Goal: Information Seeking & Learning: Learn about a topic

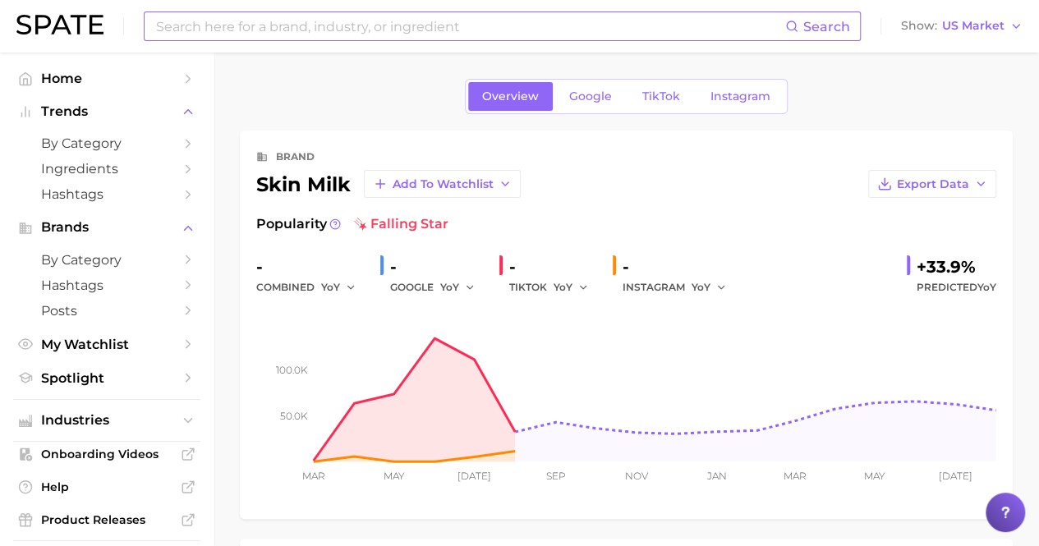
click at [392, 34] on input at bounding box center [469, 26] width 631 height 28
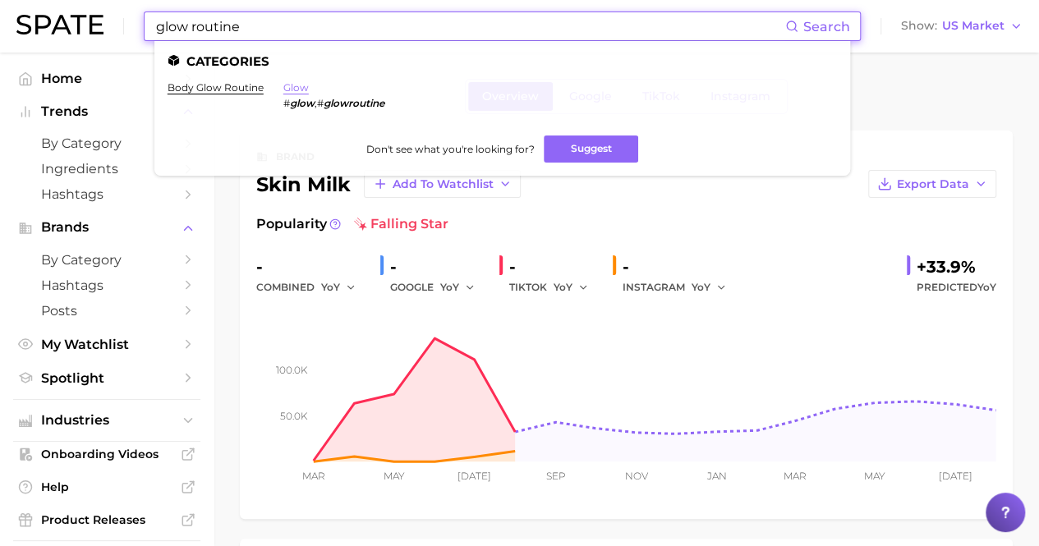
type input "glow routine"
click at [301, 88] on link "glow" at bounding box center [295, 87] width 25 height 12
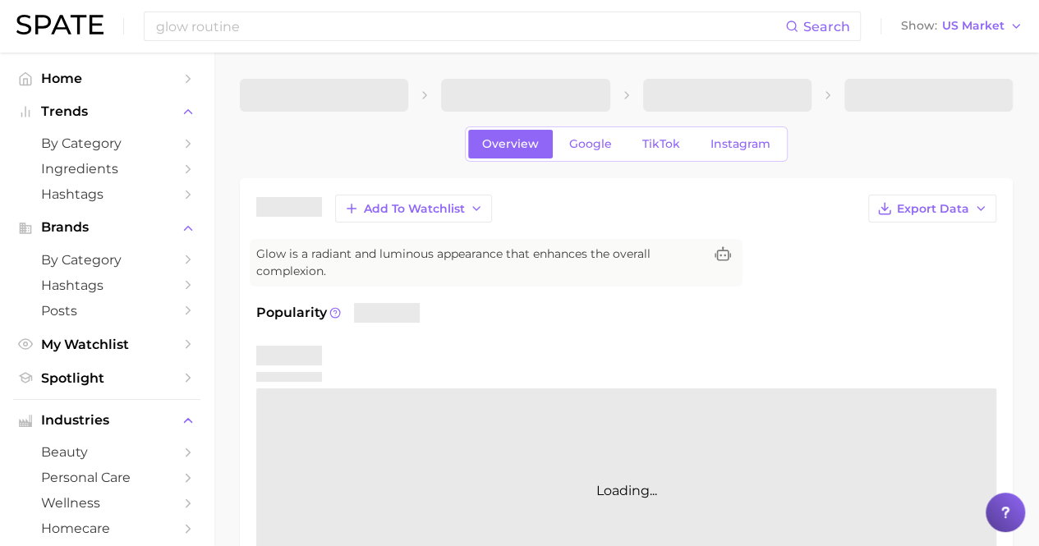
click at [301, 88] on span at bounding box center [324, 95] width 168 height 33
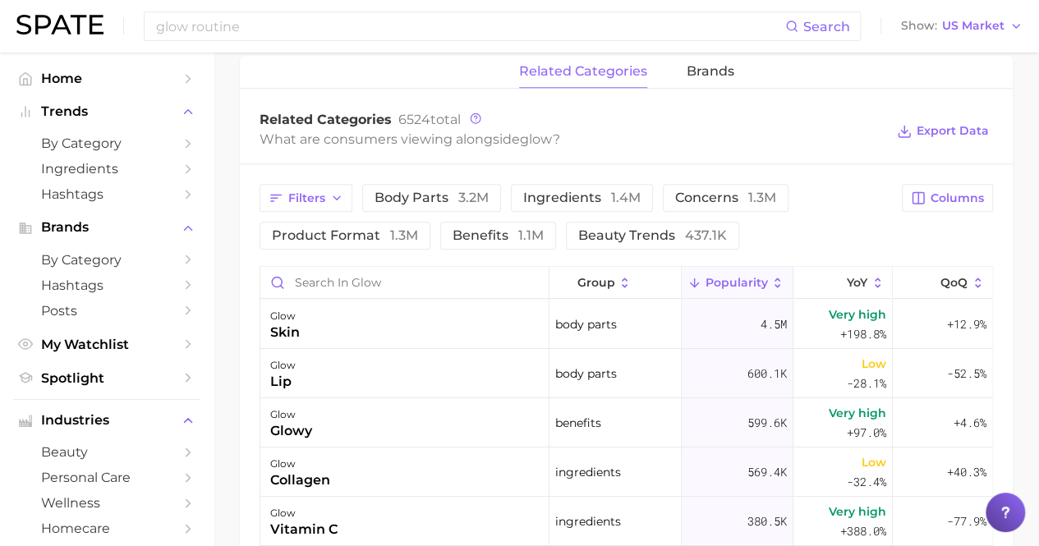
scroll to position [769, 0]
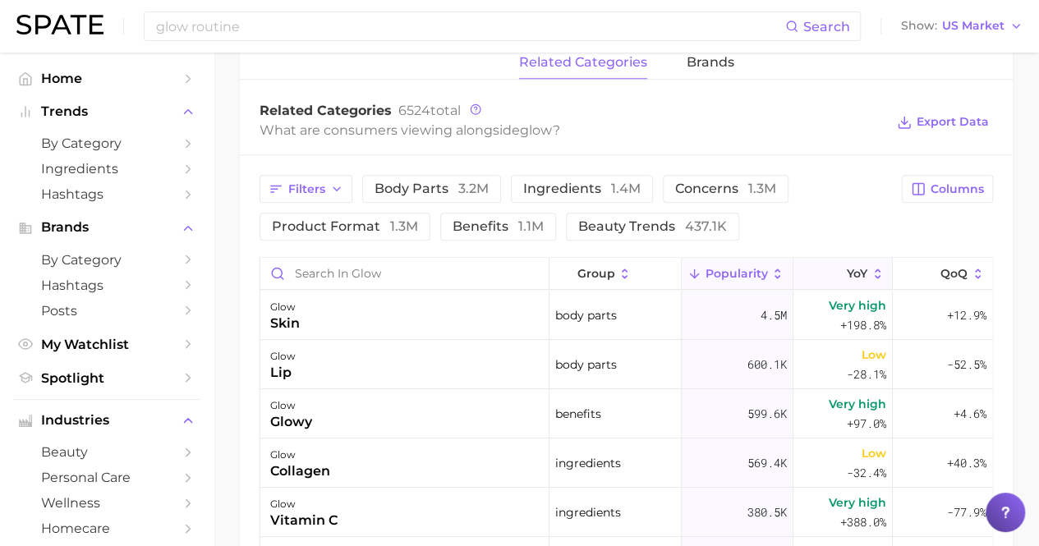
click at [857, 267] on button "YoY" at bounding box center [842, 274] width 99 height 32
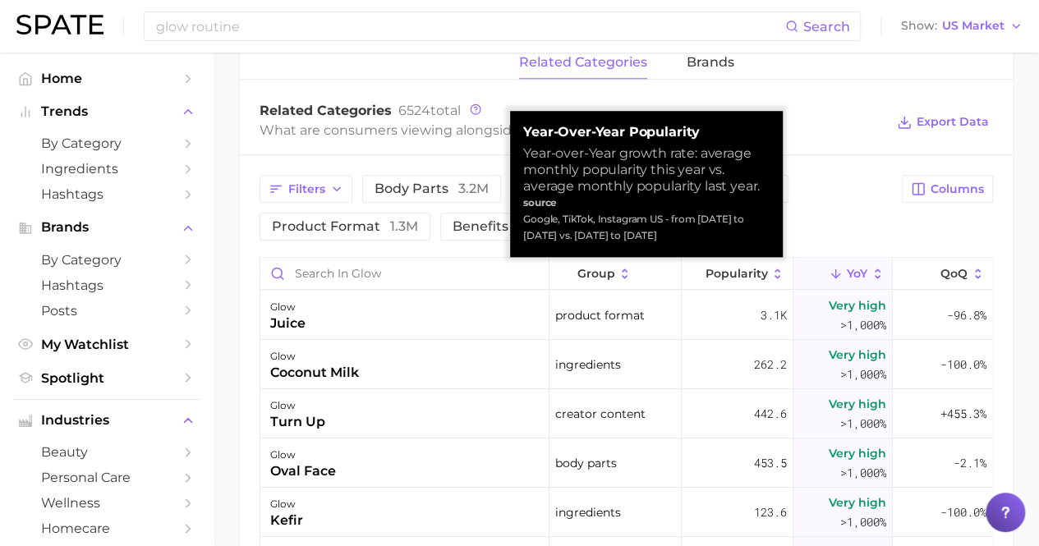
click at [814, 285] on button "YoY" at bounding box center [842, 274] width 99 height 32
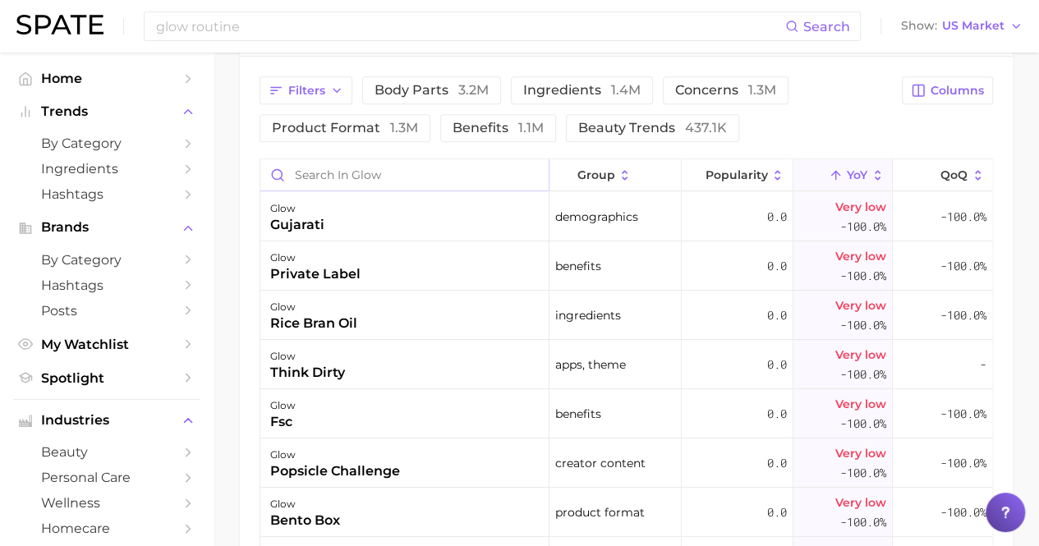
scroll to position [866, 0]
click at [351, 181] on input "Search in glow" at bounding box center [404, 175] width 288 height 31
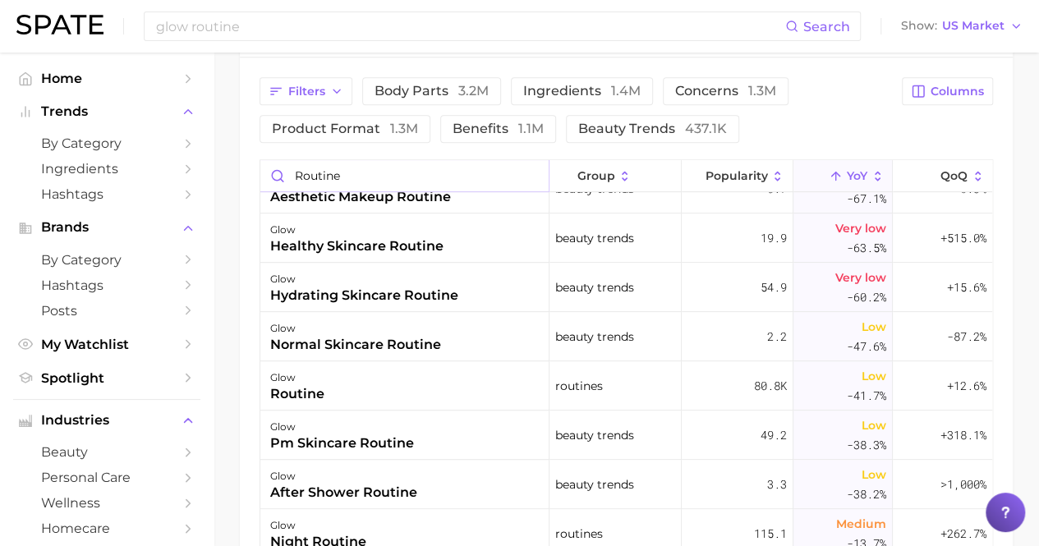
scroll to position [377, 0]
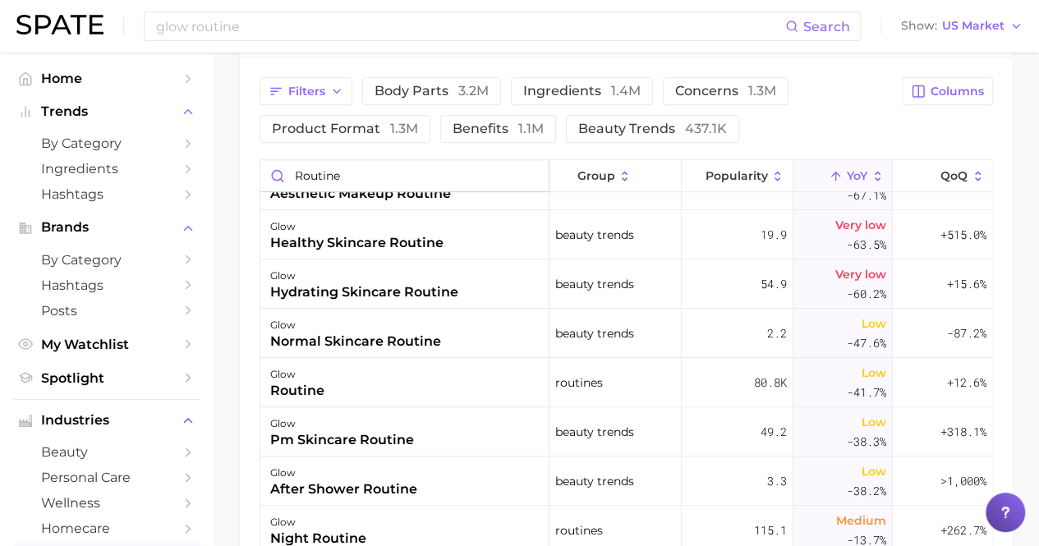
type input "routine"
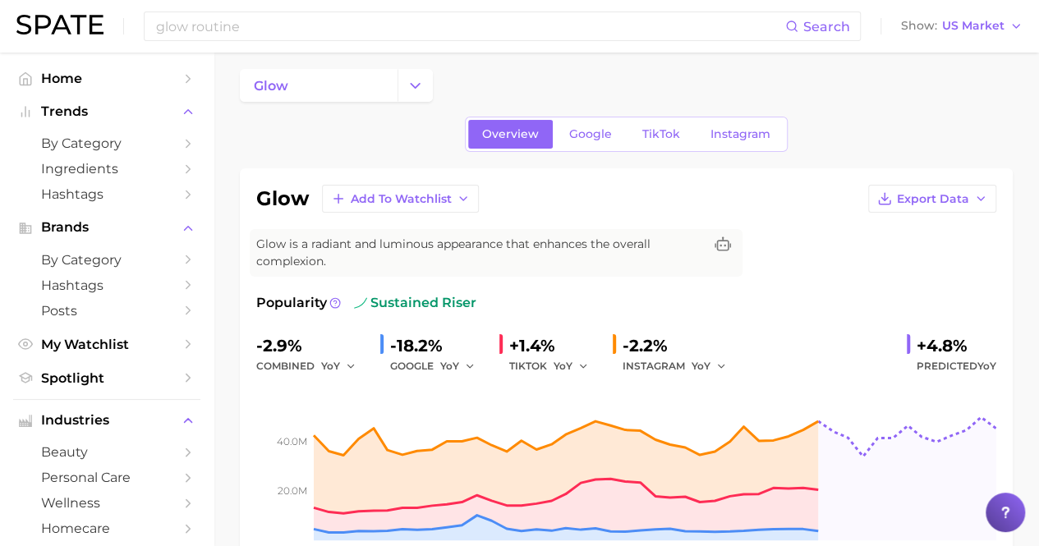
scroll to position [0, 0]
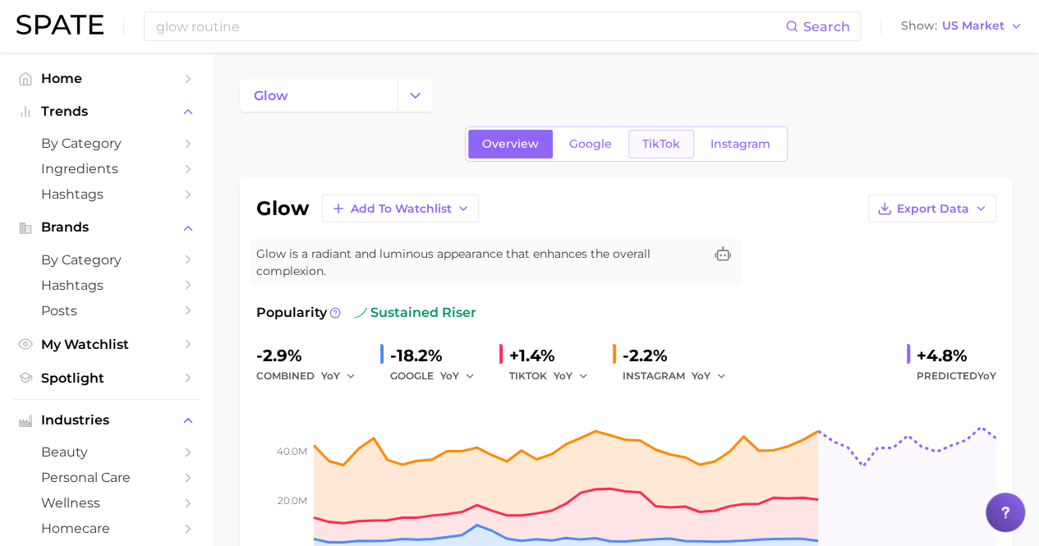
click at [674, 140] on span "TikTok" at bounding box center [661, 144] width 38 height 14
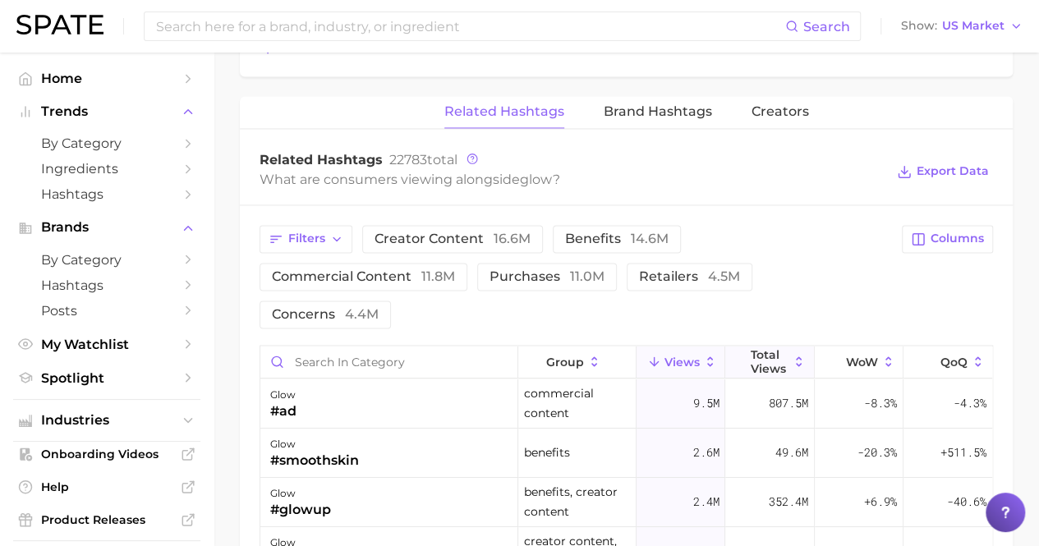
click at [754, 347] on span "Total Views" at bounding box center [769, 360] width 39 height 26
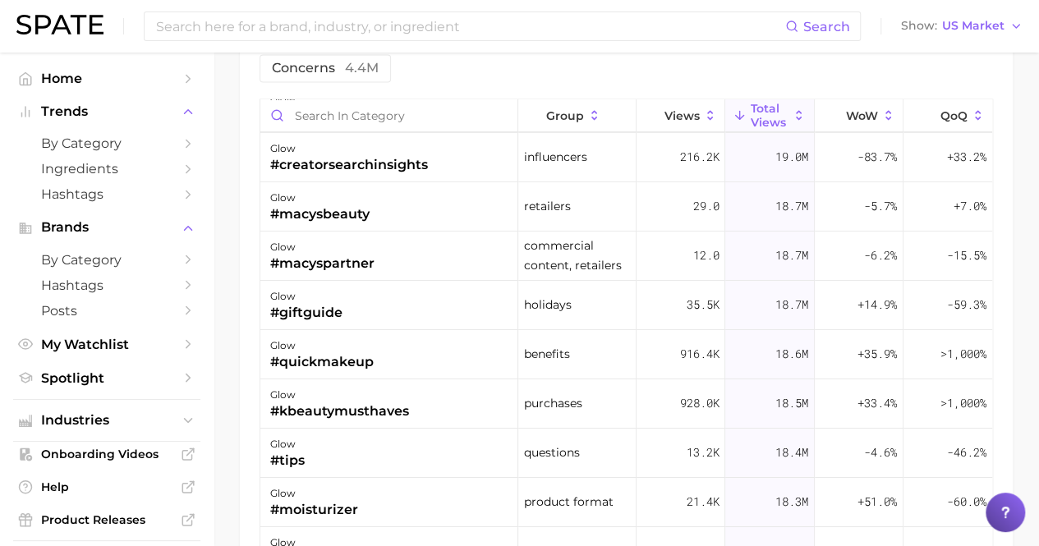
scroll to position [5912, 0]
click at [304, 22] on input at bounding box center [469, 26] width 631 height 28
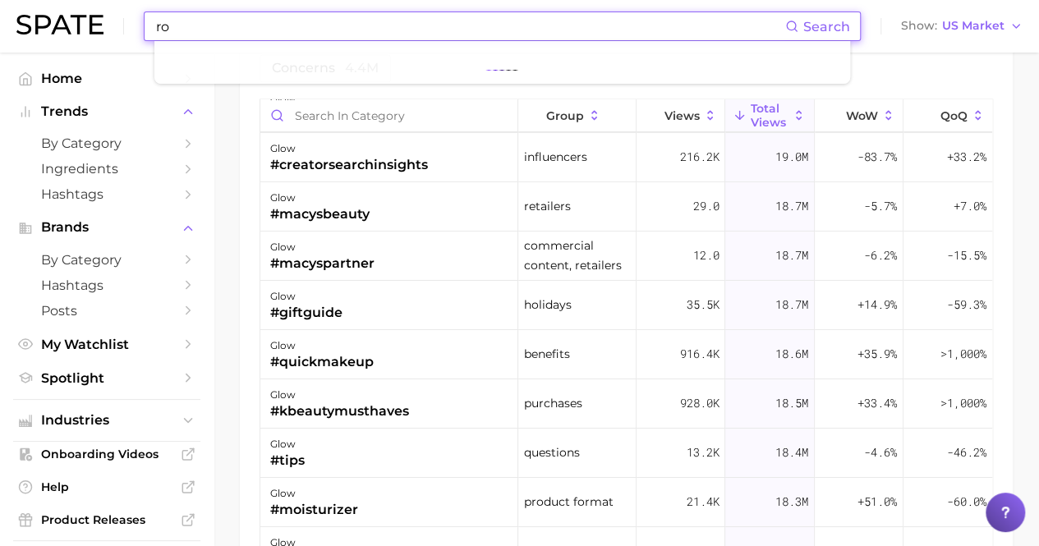
type input "r"
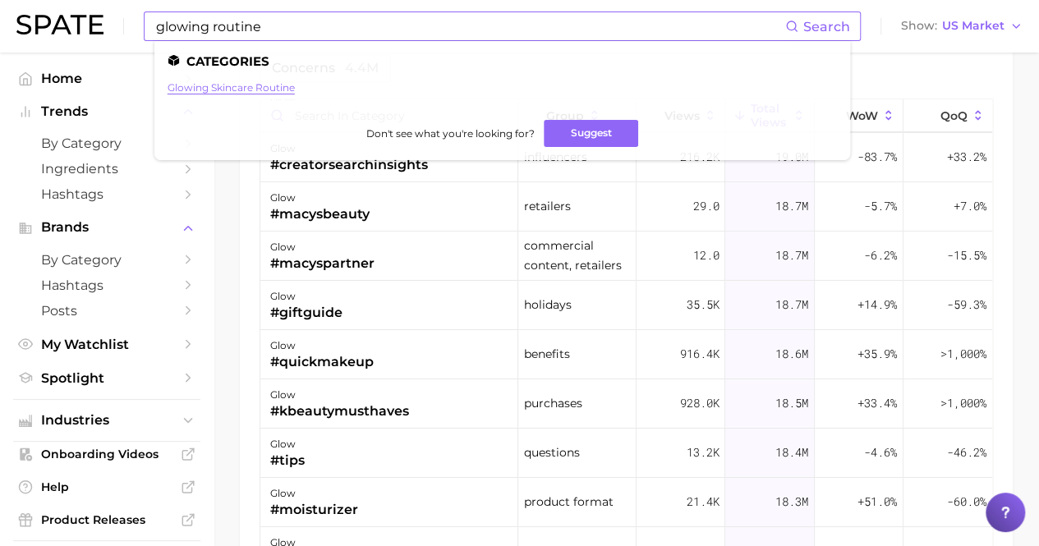
click at [273, 85] on link "glowing skincare routine" at bounding box center [231, 87] width 127 height 12
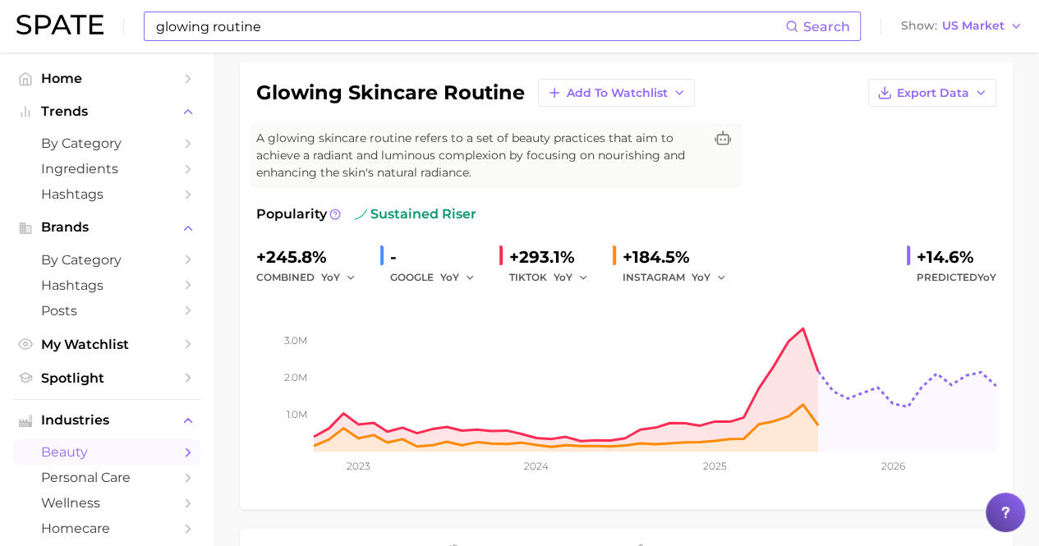
scroll to position [115, 0]
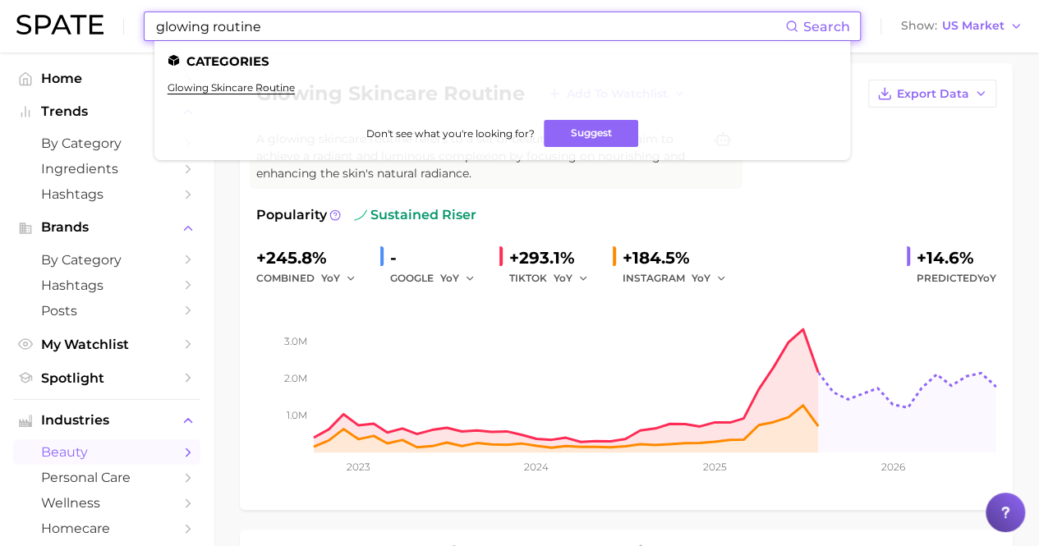
drag, startPoint x: 275, startPoint y: 32, endPoint x: 223, endPoint y: 24, distance: 53.2
click at [223, 24] on input "glowing routine" at bounding box center [469, 26] width 631 height 28
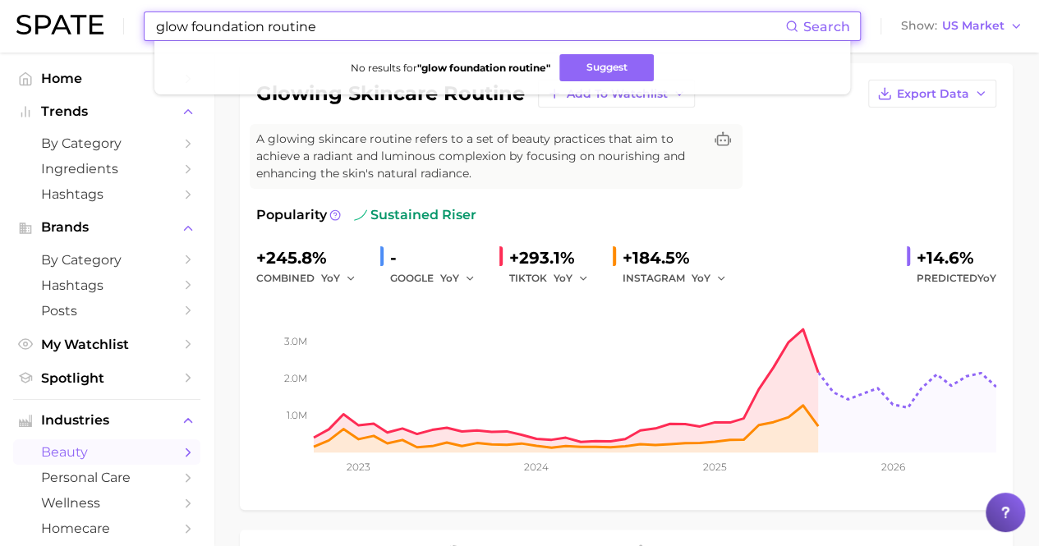
click at [264, 25] on input "glow foundation routine" at bounding box center [469, 26] width 631 height 28
click at [299, 25] on input "glow makeup routine" at bounding box center [469, 26] width 631 height 28
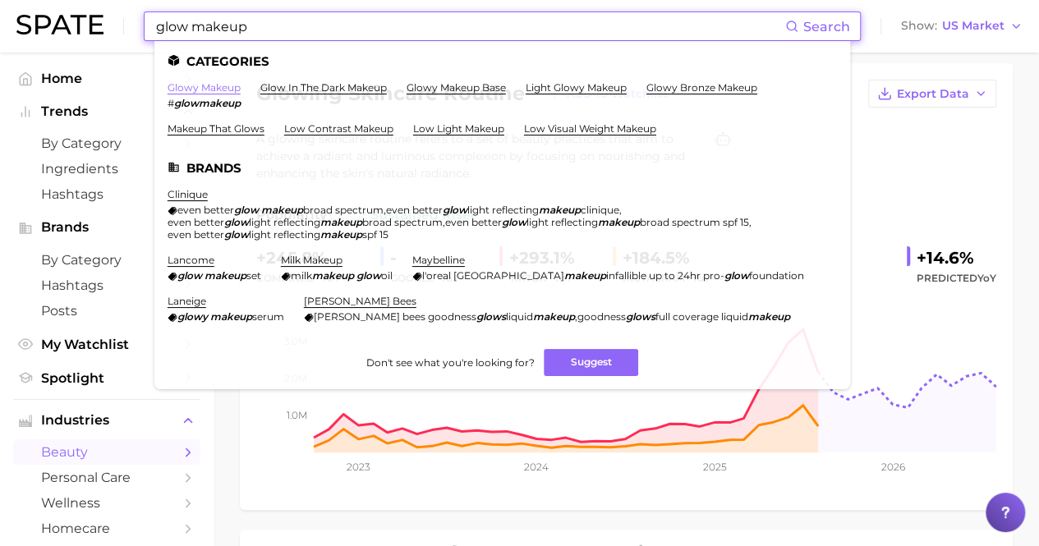
click at [219, 92] on link "glowy makeup" at bounding box center [204, 87] width 73 height 12
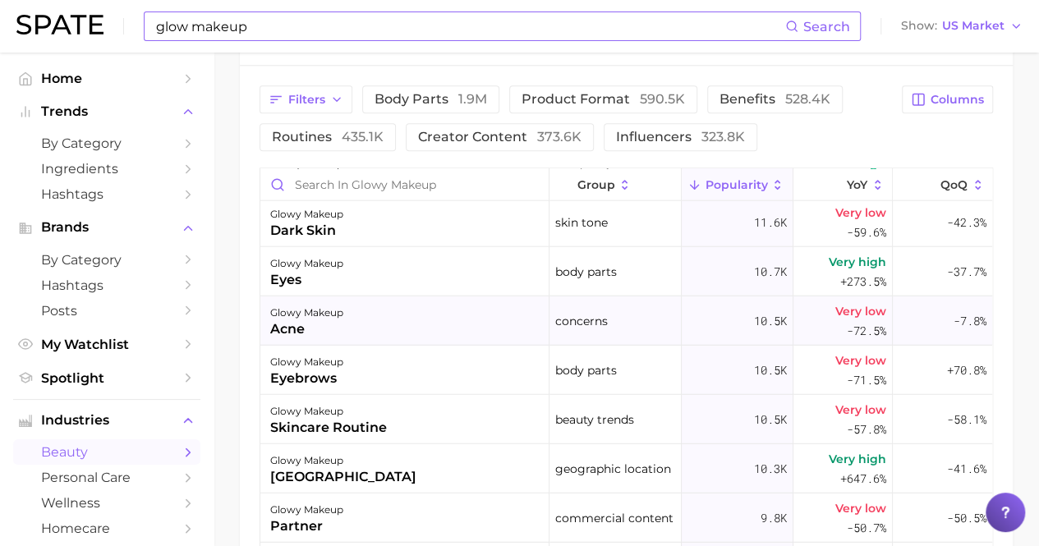
scroll to position [2135, 0]
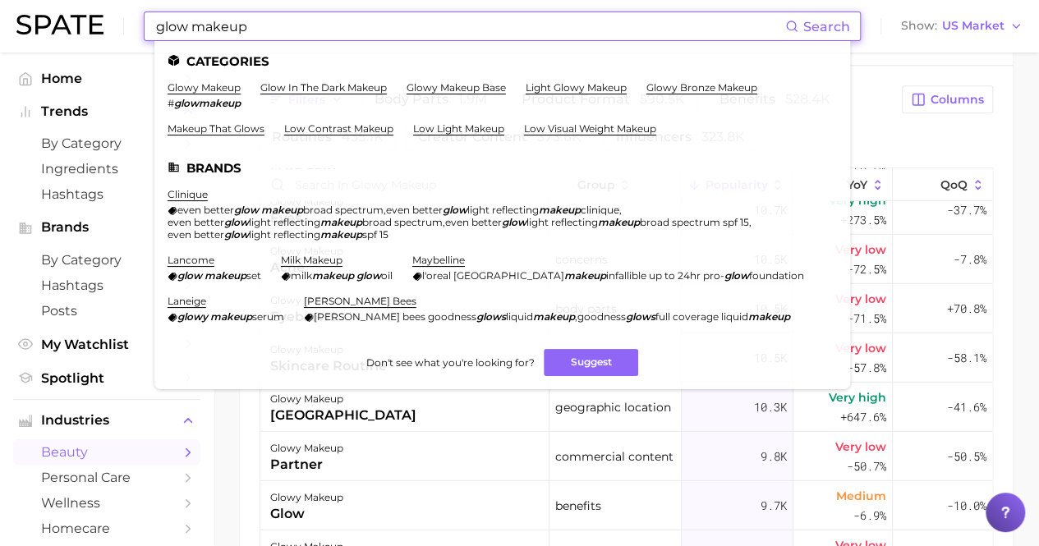
click at [260, 30] on input "glow makeup" at bounding box center [469, 26] width 631 height 28
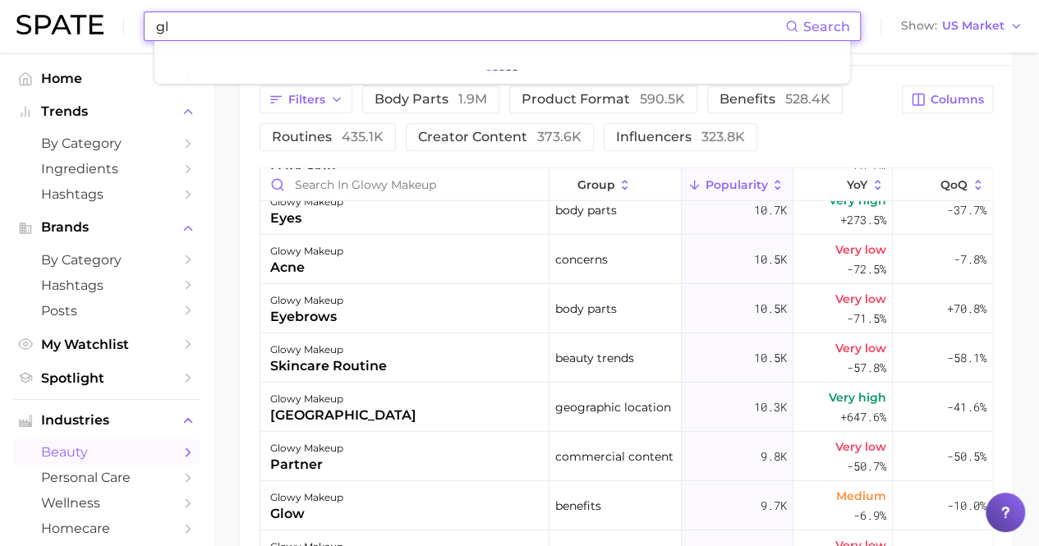
type input "g"
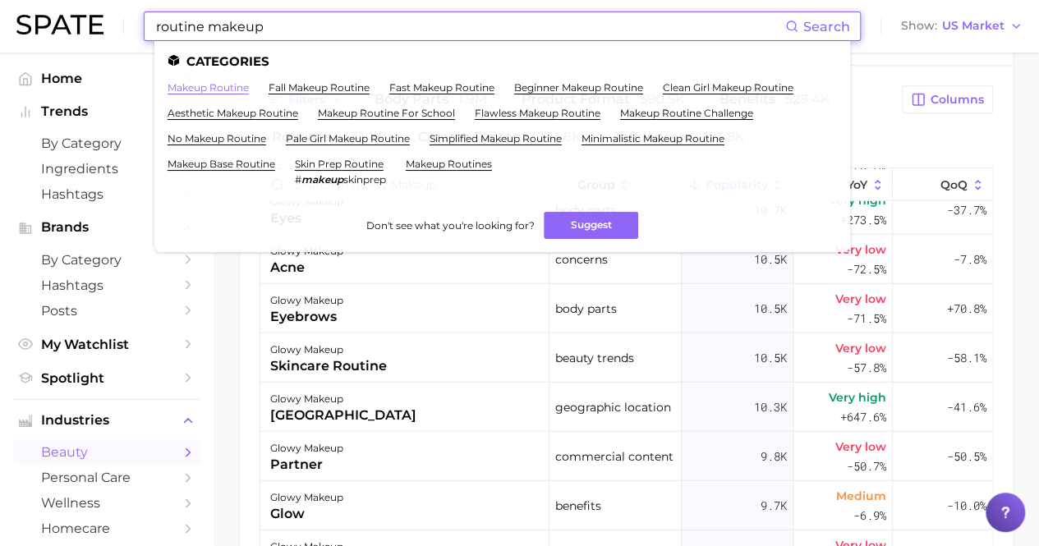
type input "routine makeup"
click at [232, 90] on link "makeup routine" at bounding box center [208, 87] width 81 height 12
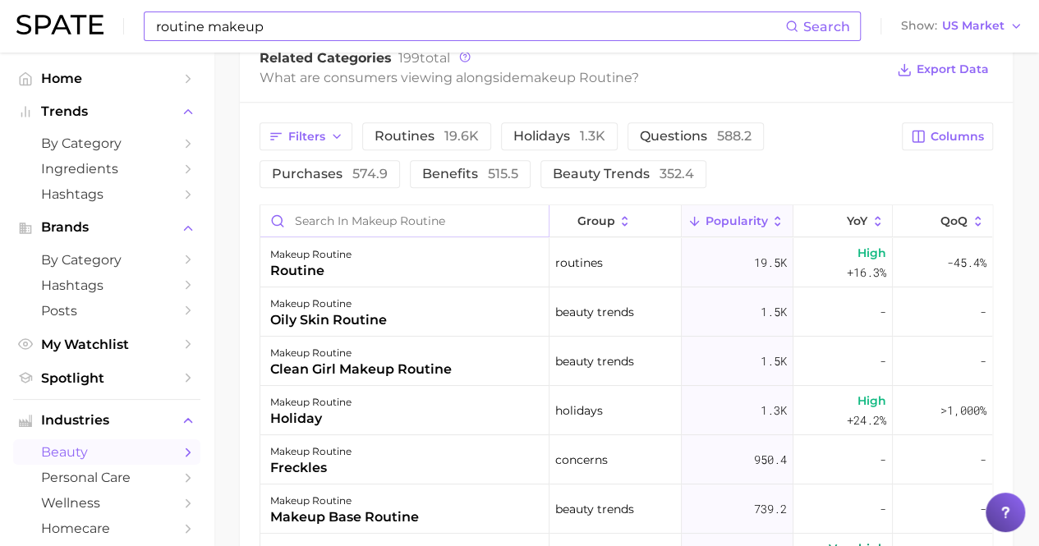
drag, startPoint x: 360, startPoint y: 221, endPoint x: 383, endPoint y: 209, distance: 25.7
click at [360, 221] on input "Search in makeup routine" at bounding box center [404, 220] width 288 height 31
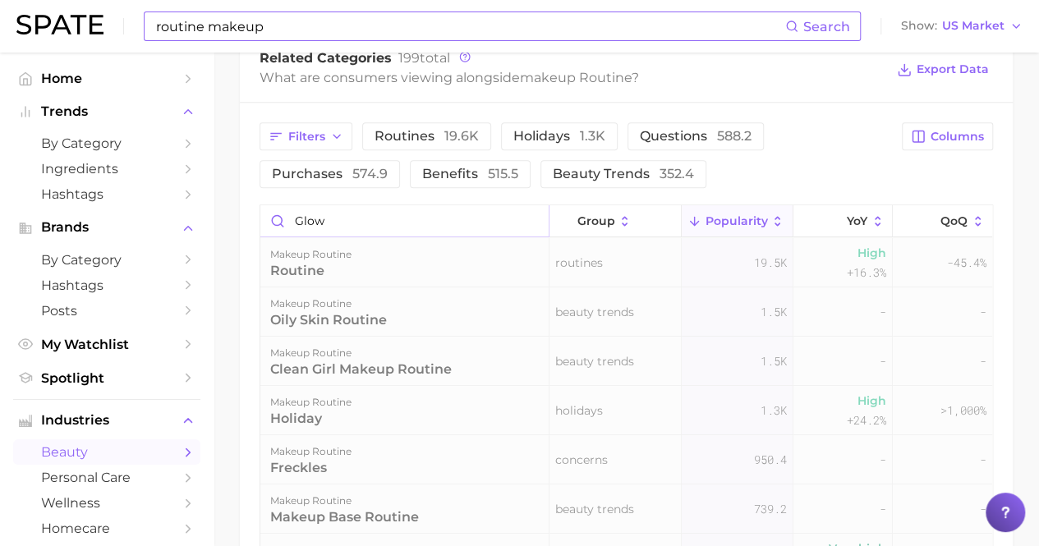
scroll to position [792, 0]
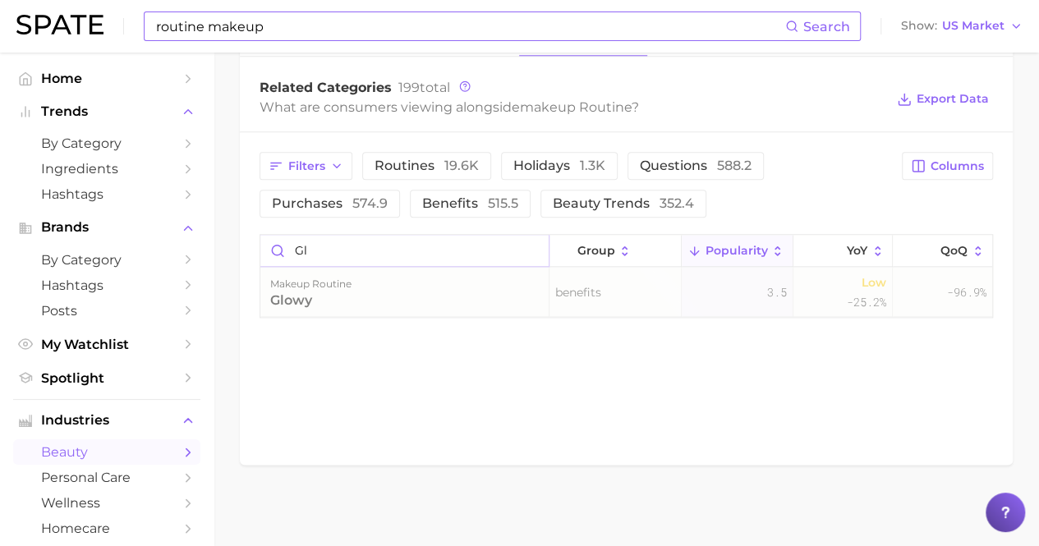
type input "g"
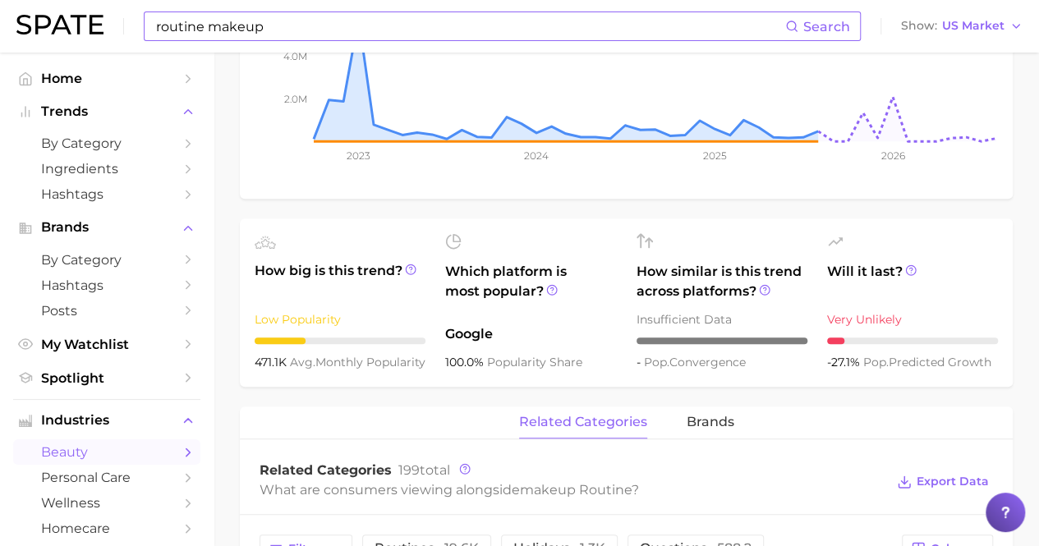
scroll to position [328, 0]
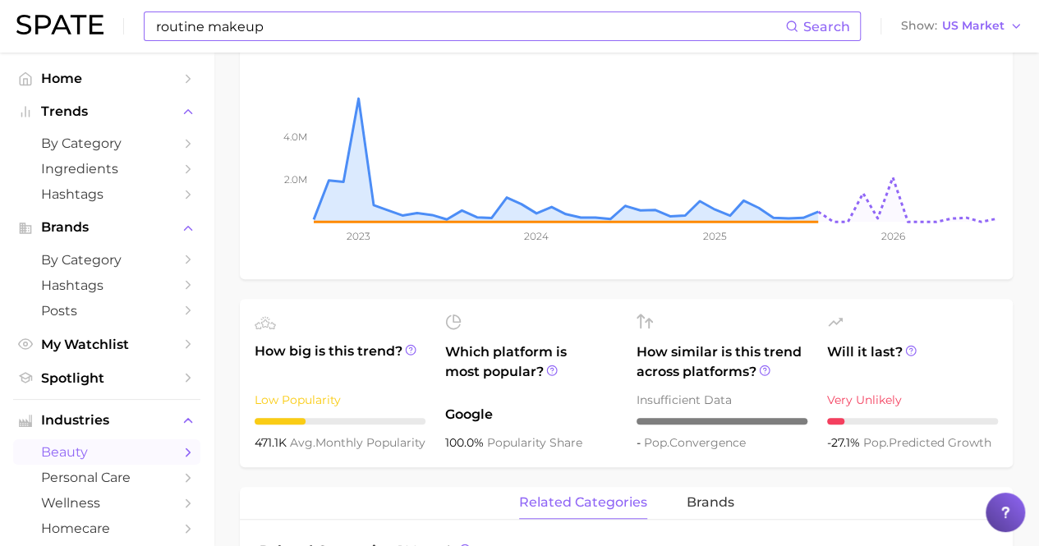
click at [242, 38] on input "routine makeup" at bounding box center [469, 26] width 631 height 28
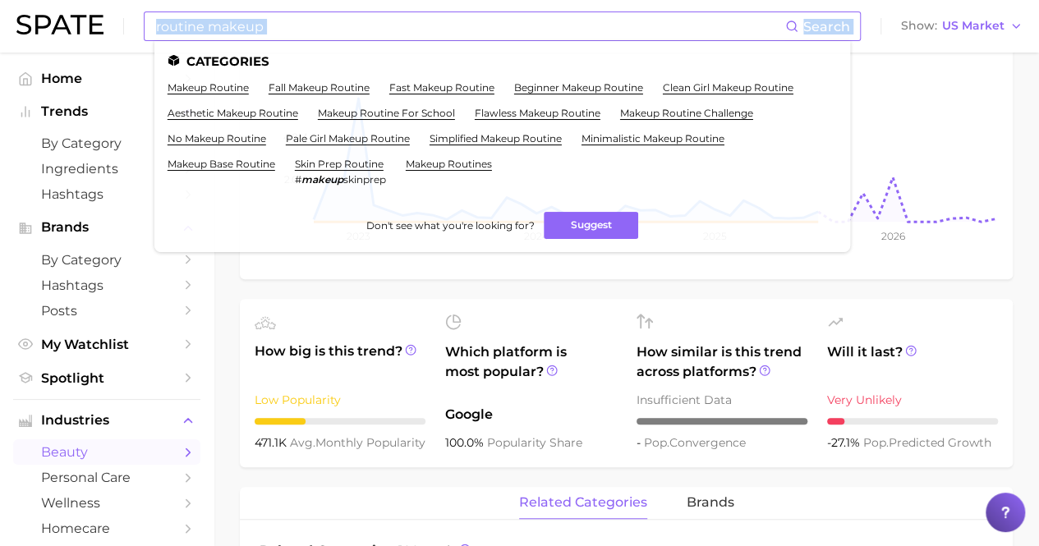
click at [290, 41] on div "routine makeup Search Categories makeup routine fall makeup routine fast makeup…" at bounding box center [502, 26] width 717 height 30
click at [294, 27] on input "routine makeup" at bounding box center [469, 26] width 631 height 28
drag, startPoint x: 258, startPoint y: 30, endPoint x: 74, endPoint y: 58, distance: 186.0
click at [120, 39] on div "routine makeup Search Categories makeup routine fall makeup routine fast makeup…" at bounding box center [519, 26] width 1006 height 53
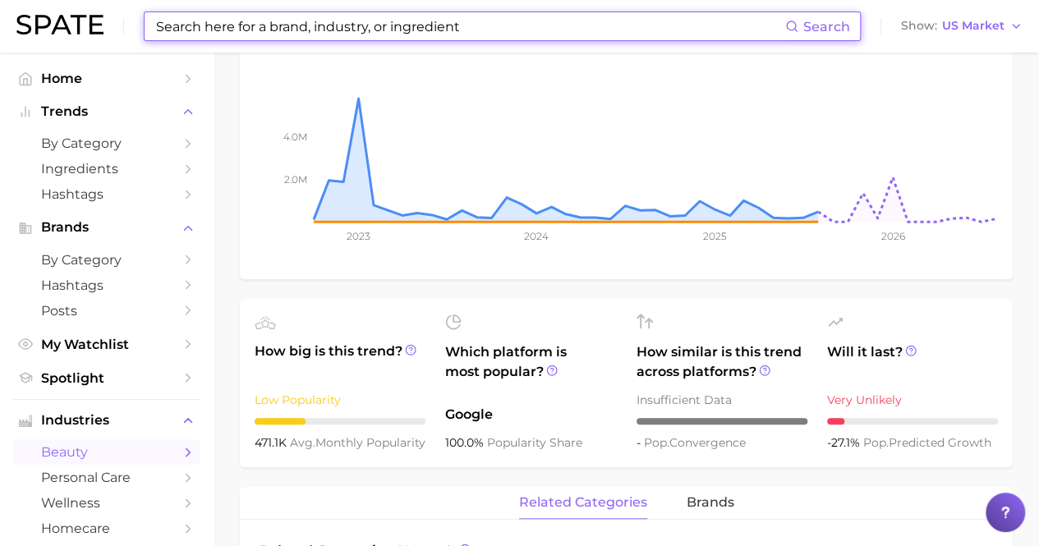
type input "l"
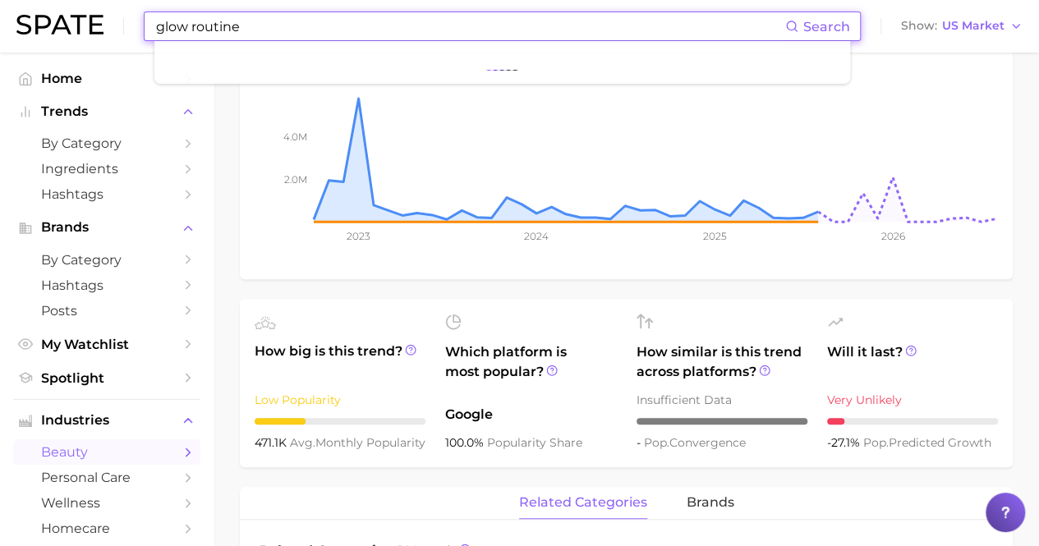
click at [294, 27] on input "glow routine" at bounding box center [469, 26] width 631 height 28
type input "g"
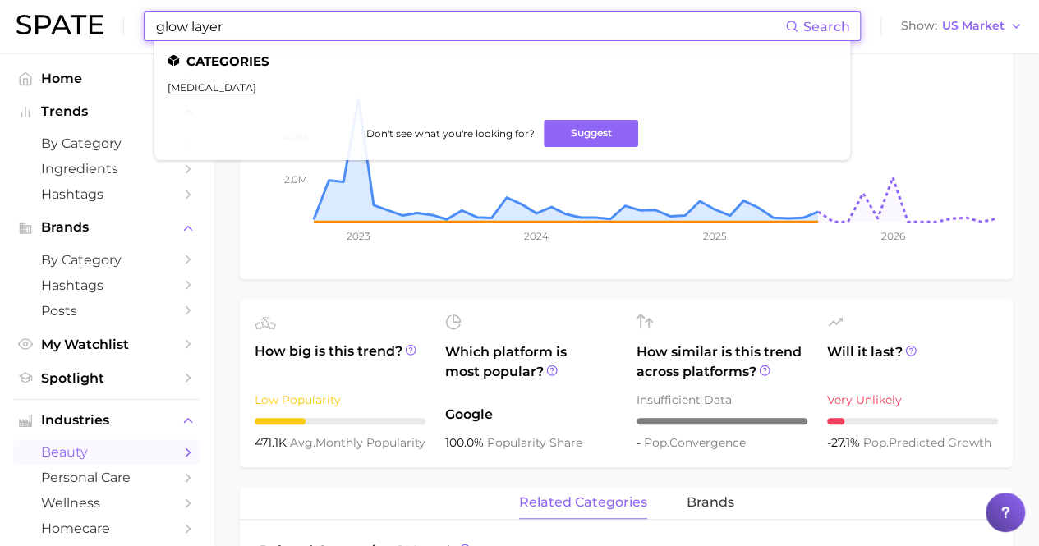
type input "glow layer"
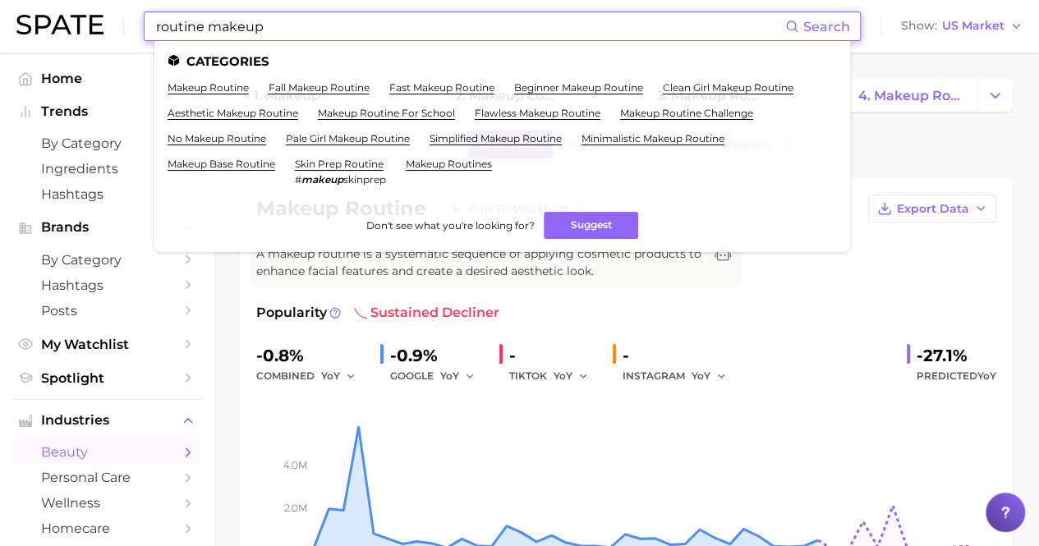
click at [328, 34] on input "routine makeup" at bounding box center [469, 26] width 631 height 28
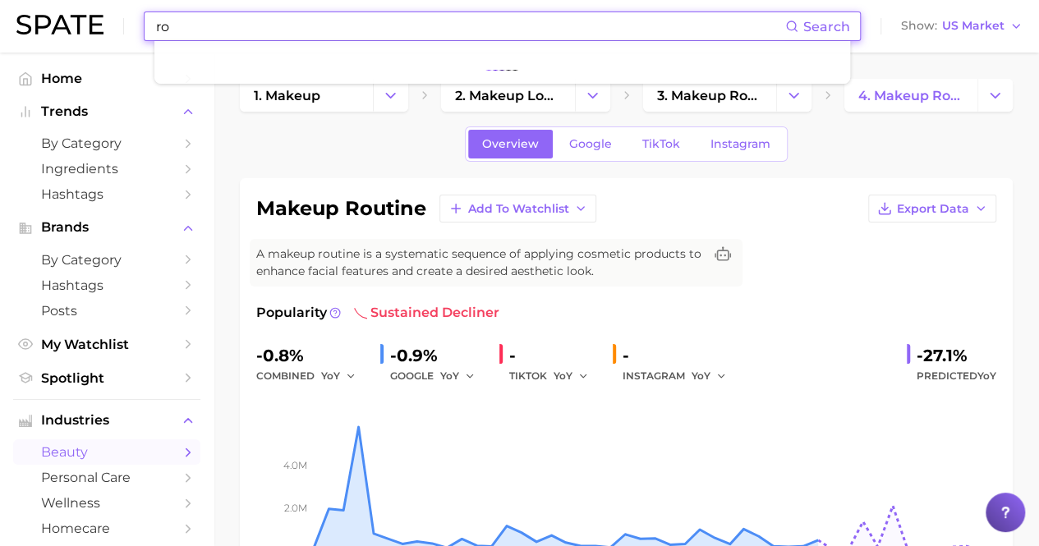
type input "r"
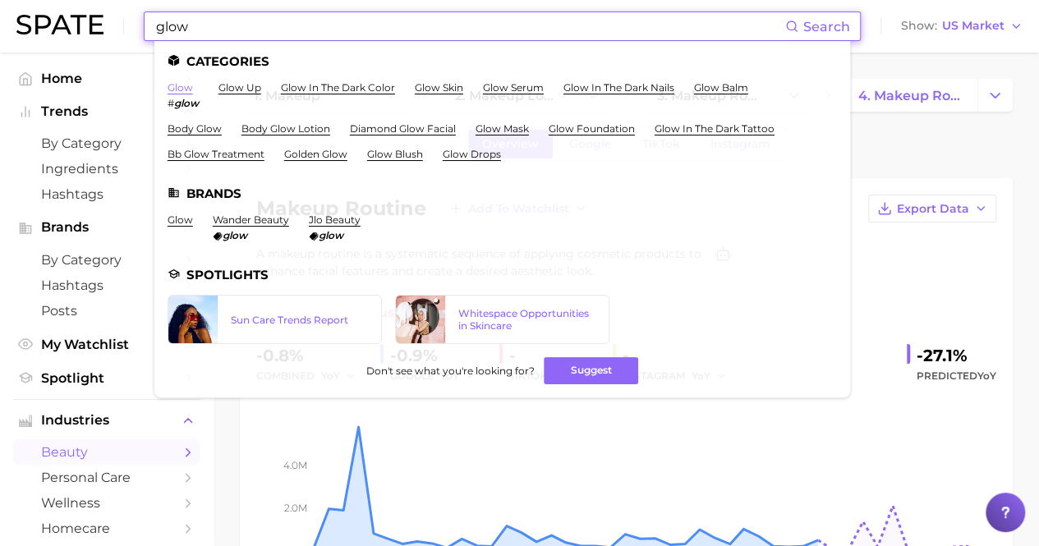
type input "glow"
click at [187, 92] on link "glow" at bounding box center [180, 87] width 25 height 12
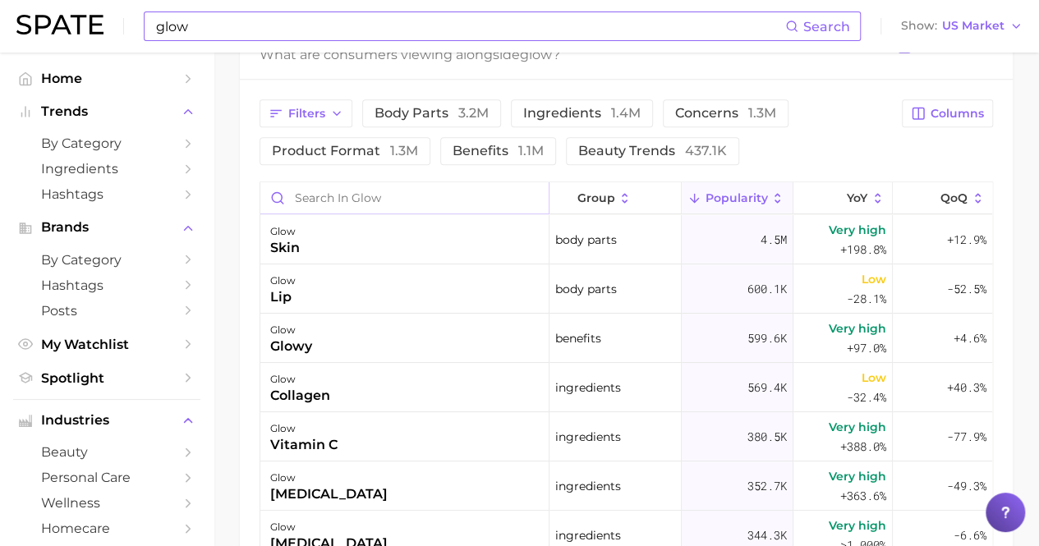
scroll to position [2, 0]
click at [341, 189] on input "Search in glow" at bounding box center [404, 197] width 288 height 31
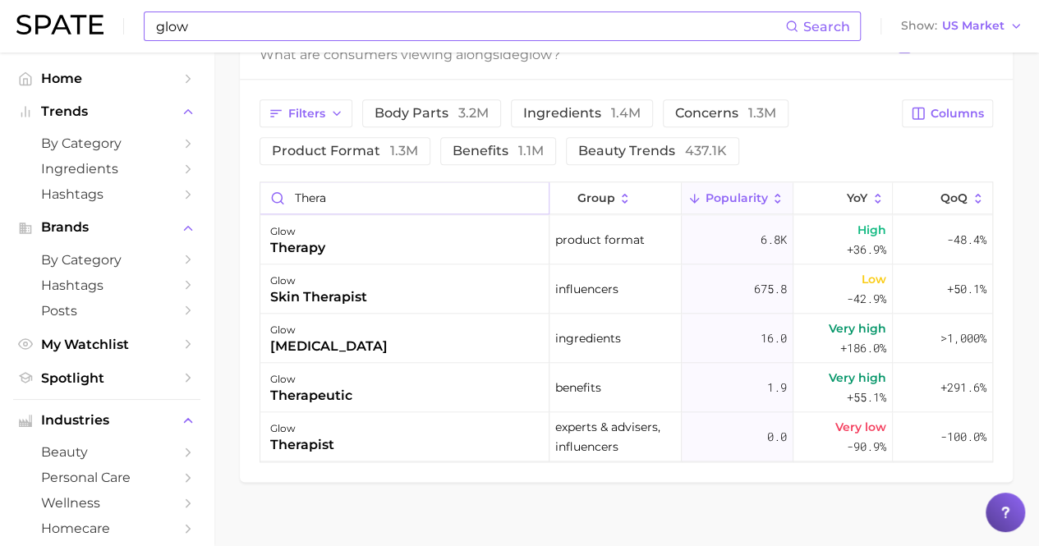
type input "thera"
click at [516, 197] on input "thera" at bounding box center [404, 197] width 288 height 31
click at [529, 200] on input "thera" at bounding box center [404, 197] width 288 height 31
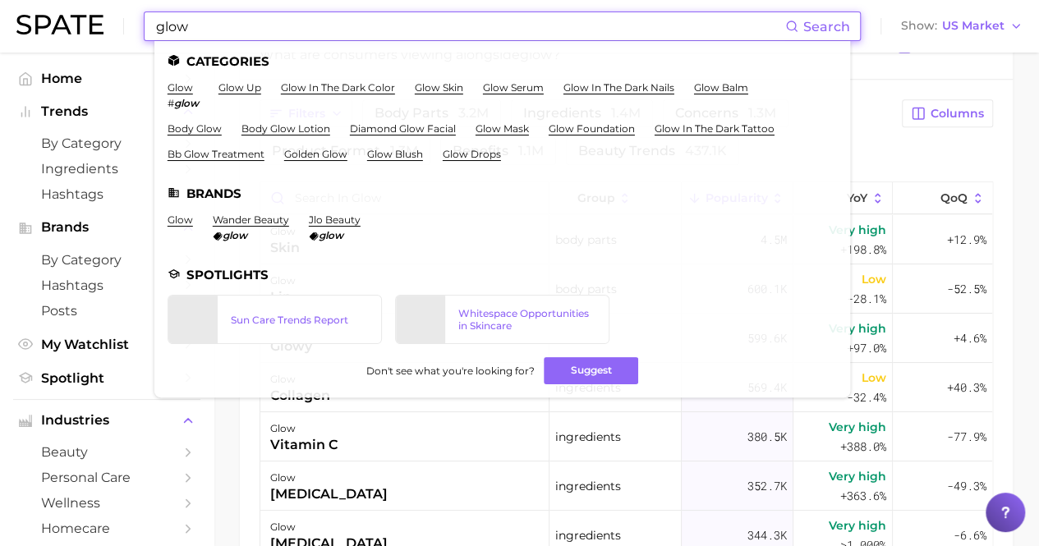
click at [265, 33] on input "glow" at bounding box center [469, 26] width 631 height 28
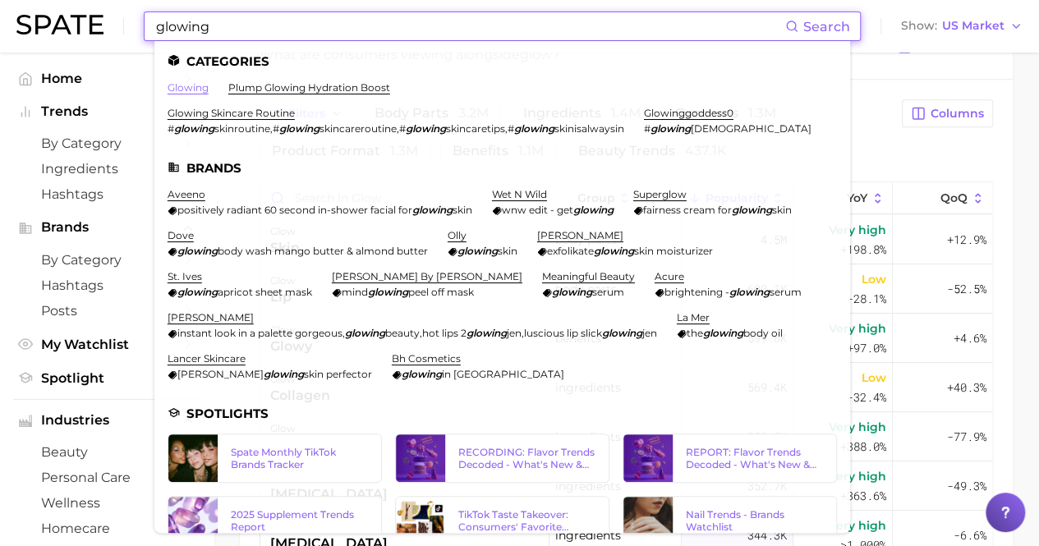
type input "glowing"
click at [186, 86] on link "glowing" at bounding box center [188, 87] width 41 height 12
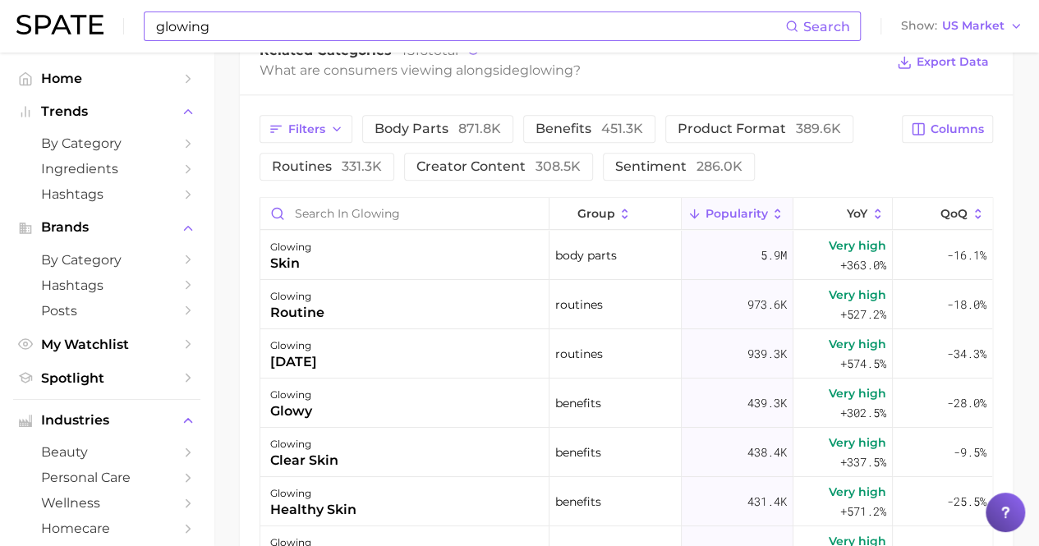
scroll to position [829, 0]
click at [388, 212] on input "Search in glowing" at bounding box center [404, 212] width 288 height 31
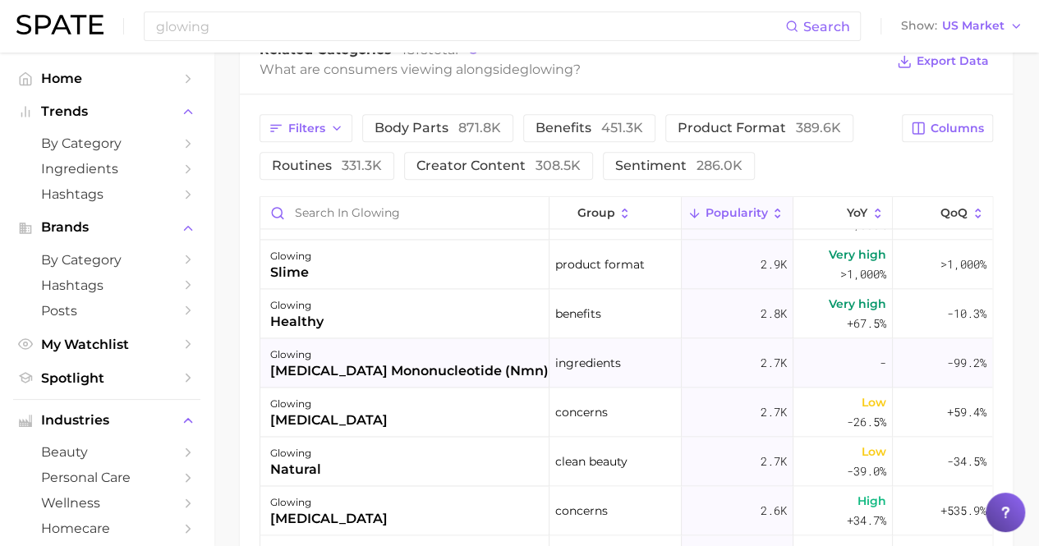
scroll to position [4352, 0]
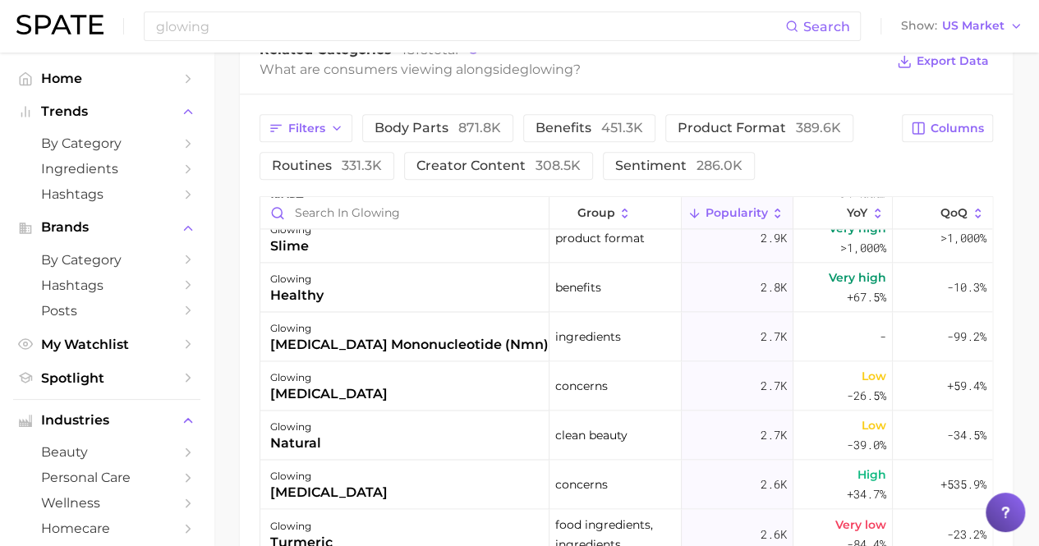
drag, startPoint x: 523, startPoint y: 337, endPoint x: 232, endPoint y: 377, distance: 294.1
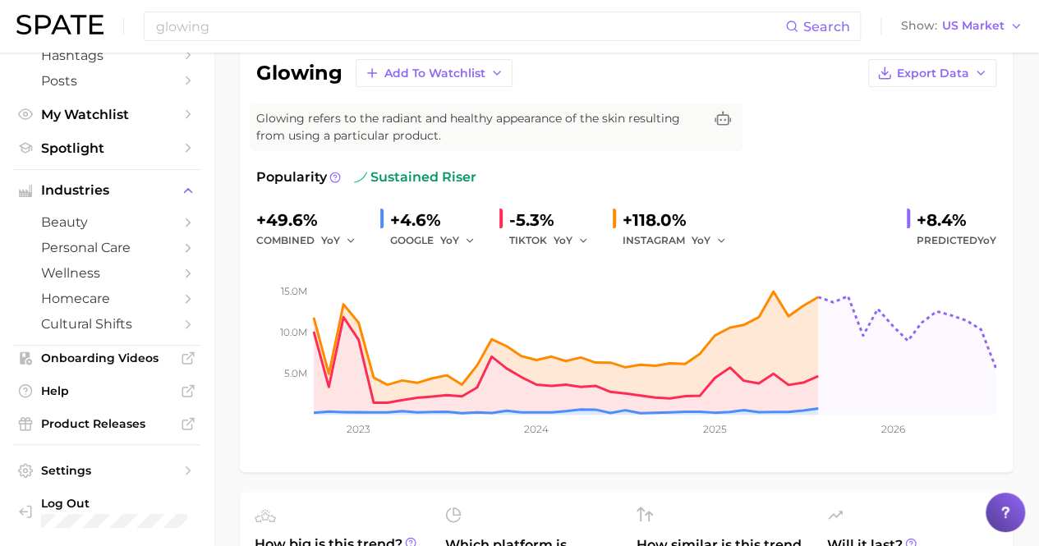
scroll to position [0, 0]
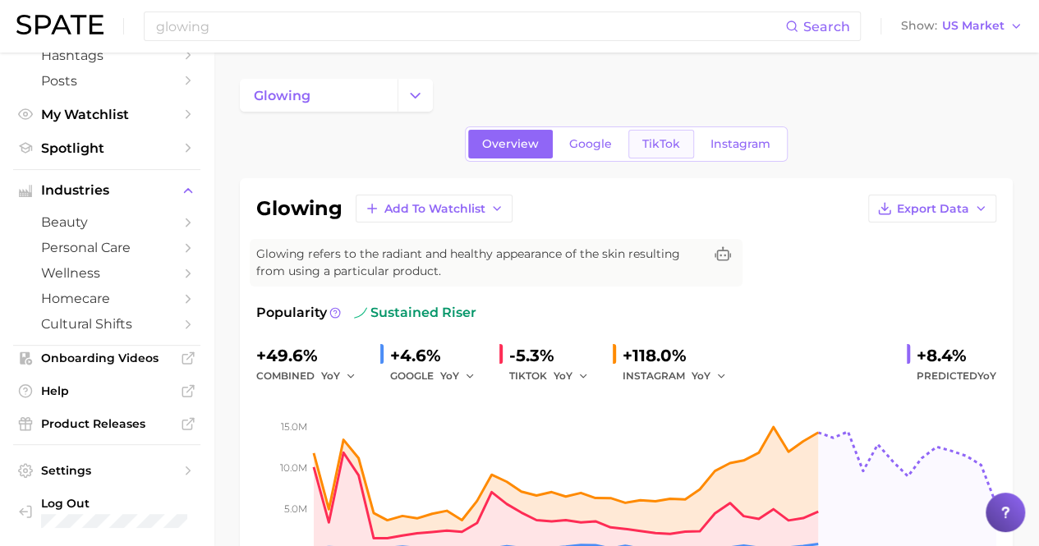
click at [686, 150] on link "TikTok" at bounding box center [661, 144] width 66 height 29
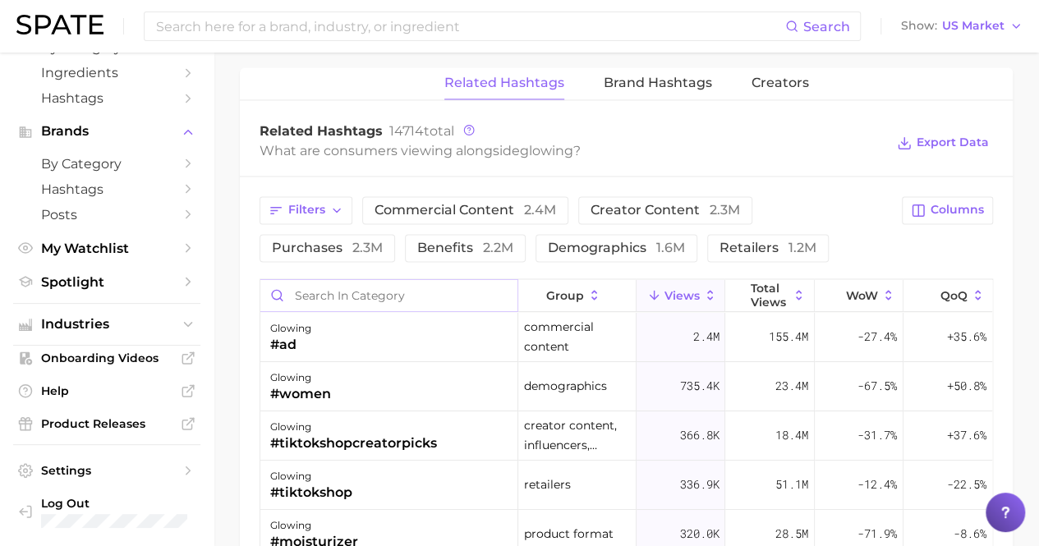
scroll to position [1314, 0]
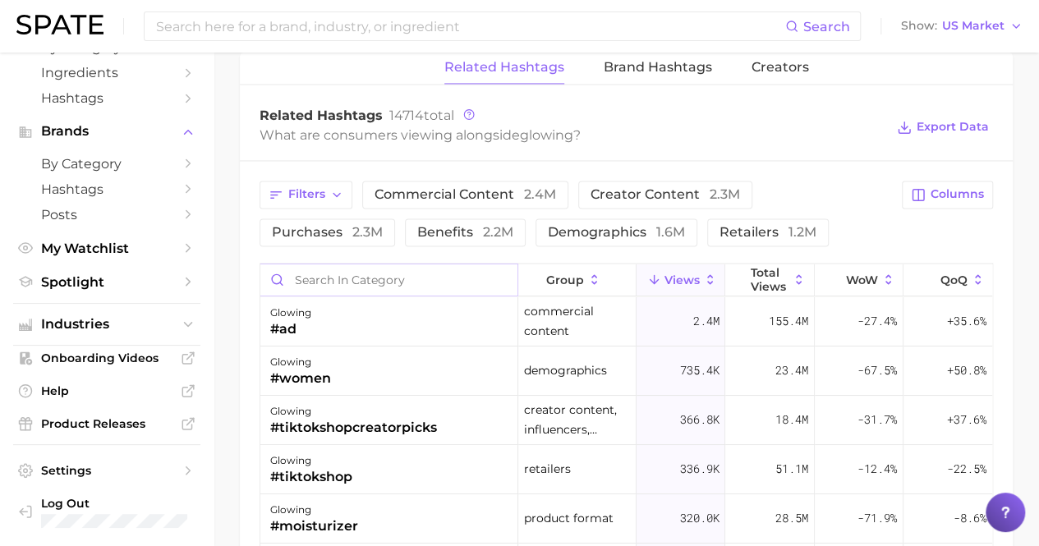
click at [331, 273] on input "Search in category" at bounding box center [388, 279] width 257 height 31
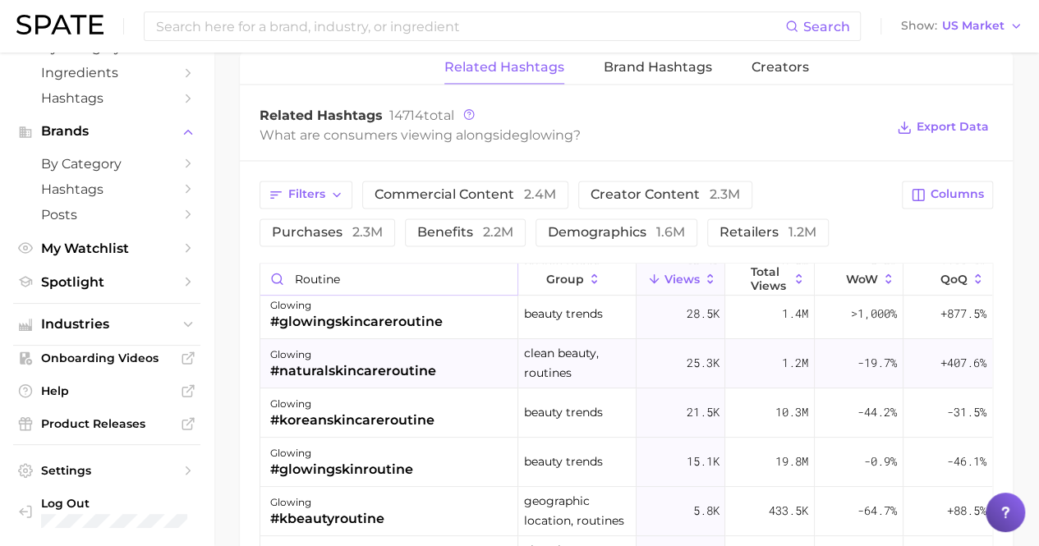
scroll to position [326, 0]
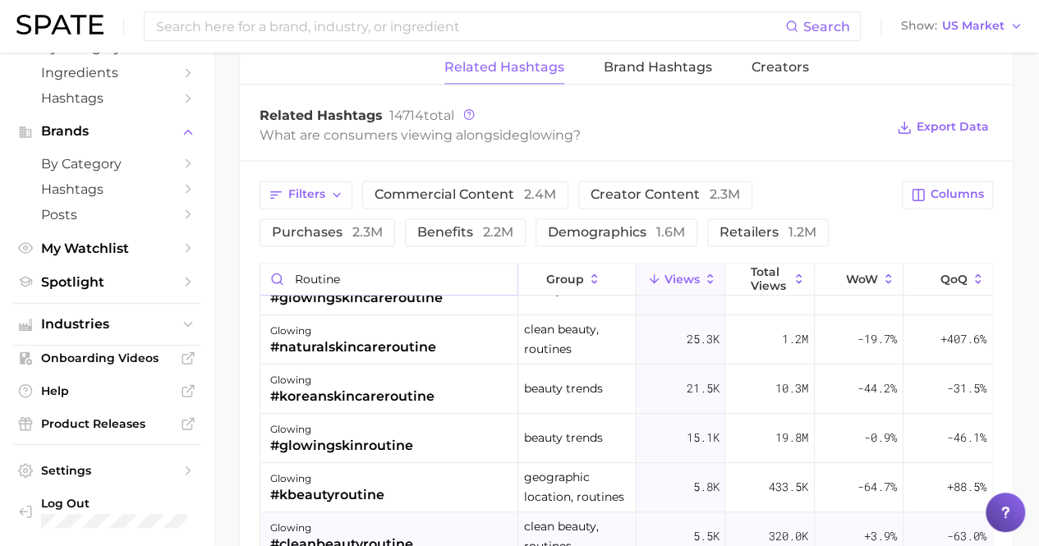
type input "routine"
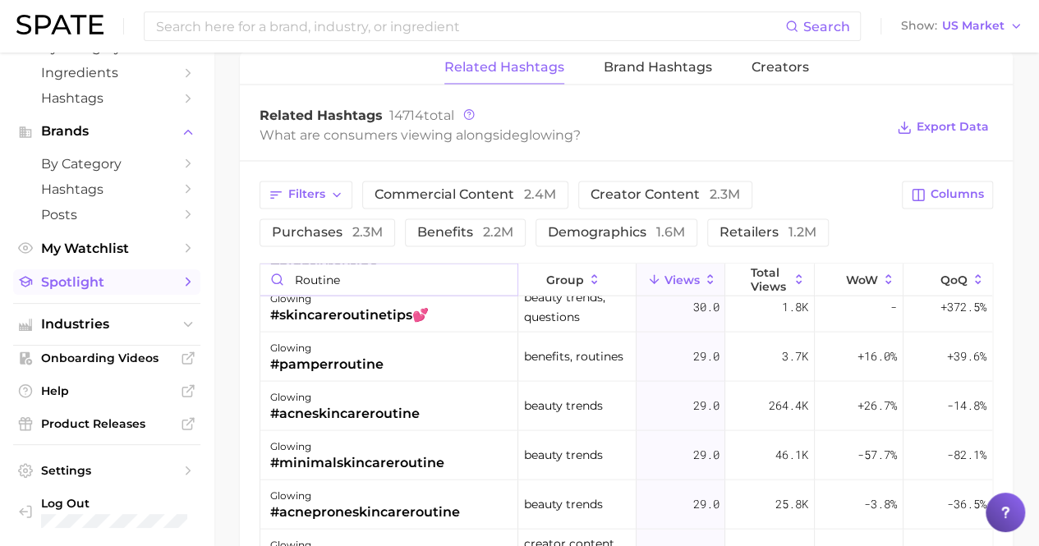
scroll to position [5075, 0]
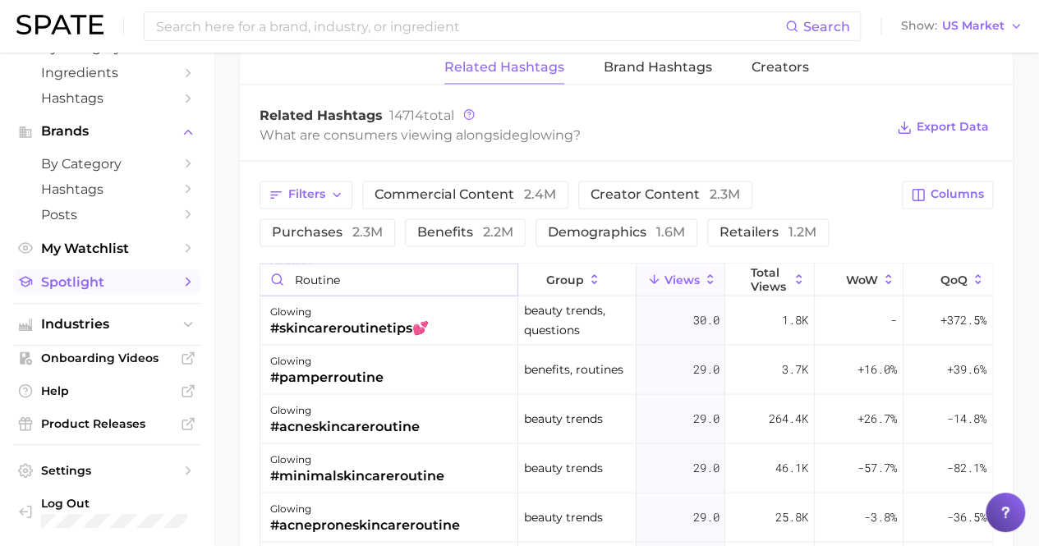
drag, startPoint x: 427, startPoint y: 283, endPoint x: 92, endPoint y: 286, distance: 335.0
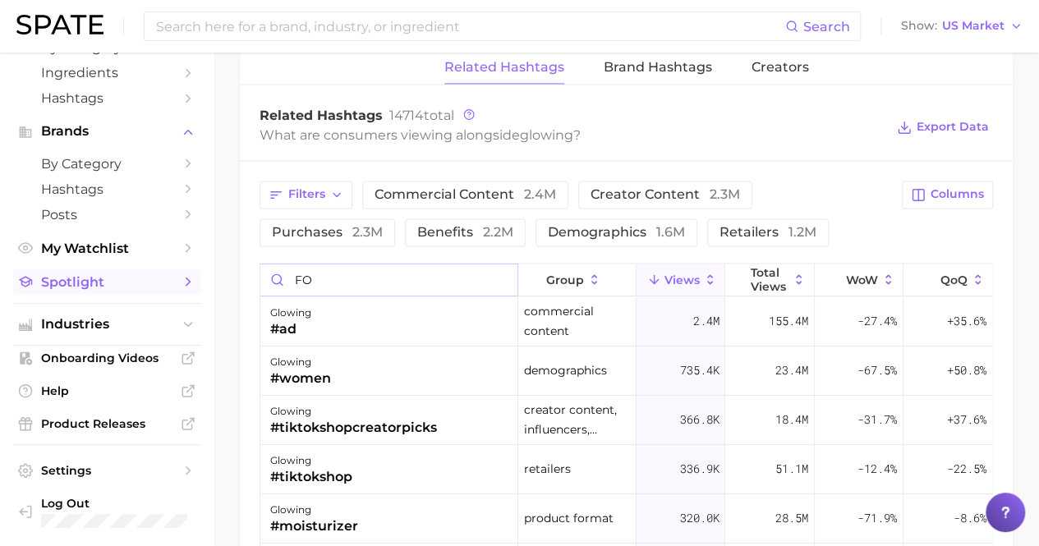
scroll to position [0, 0]
type input "F"
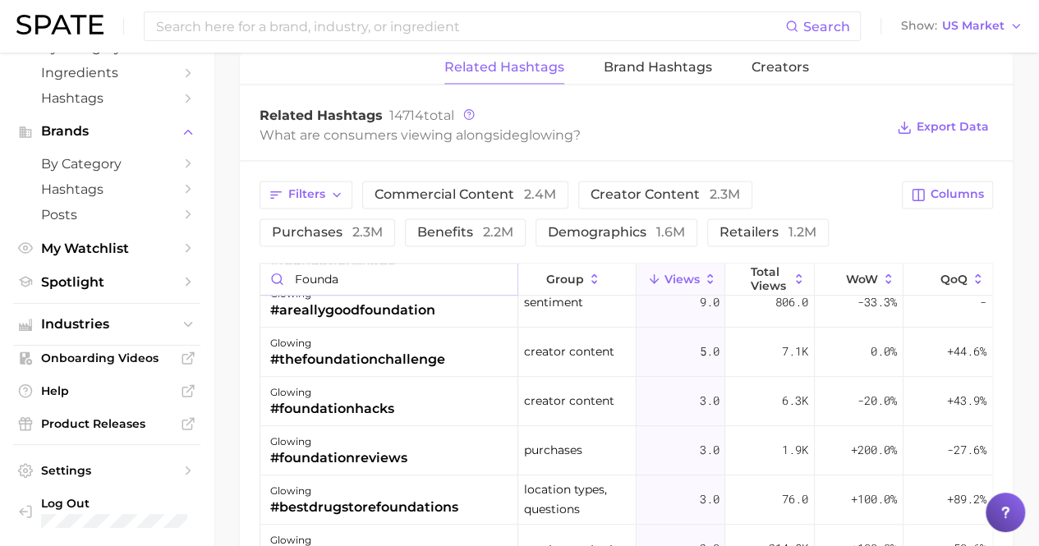
scroll to position [659, 0]
type input "founda"
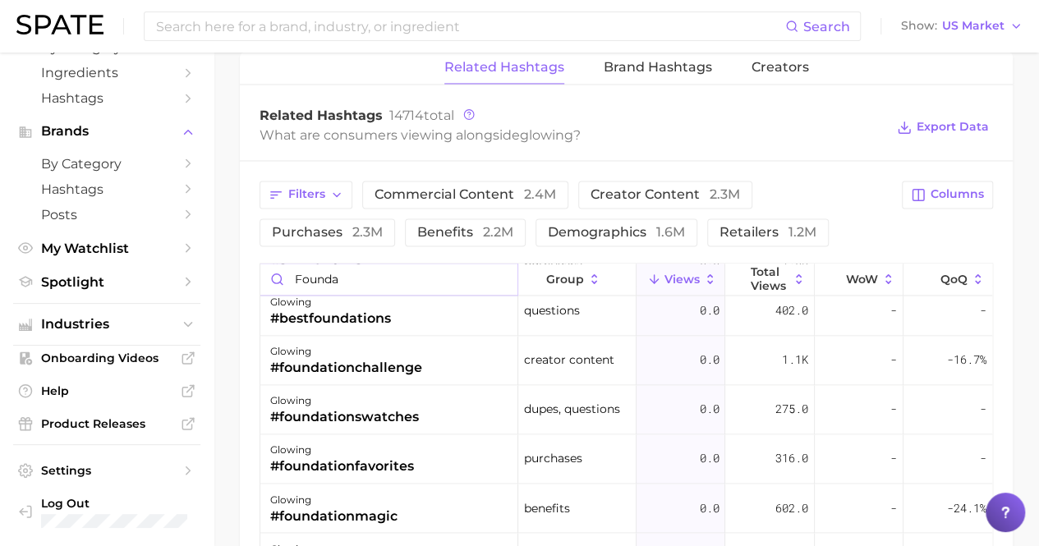
scroll to position [1360, 0]
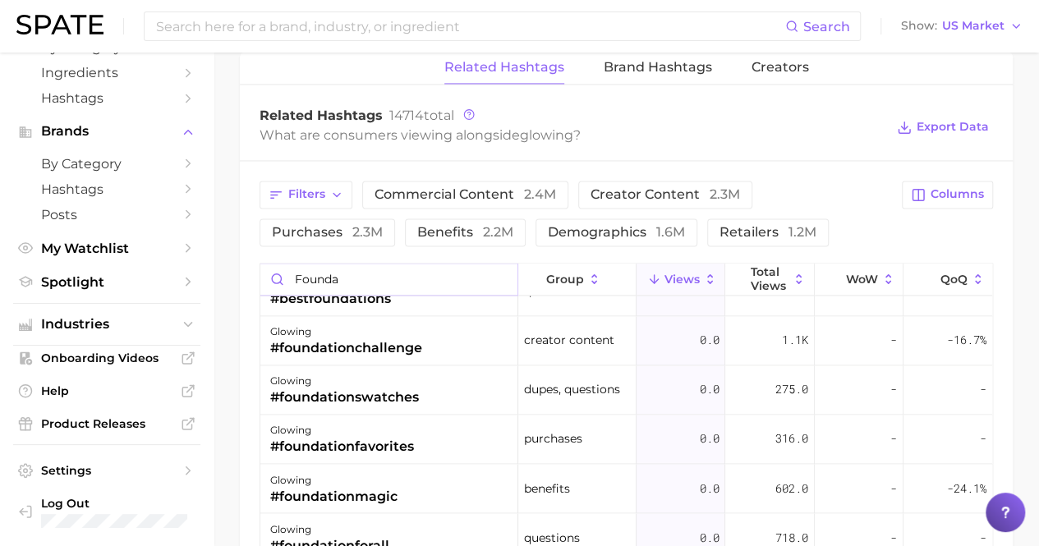
drag, startPoint x: 371, startPoint y: 265, endPoint x: 278, endPoint y: 267, distance: 92.8
click at [291, 273] on input "founda" at bounding box center [388, 279] width 257 height 31
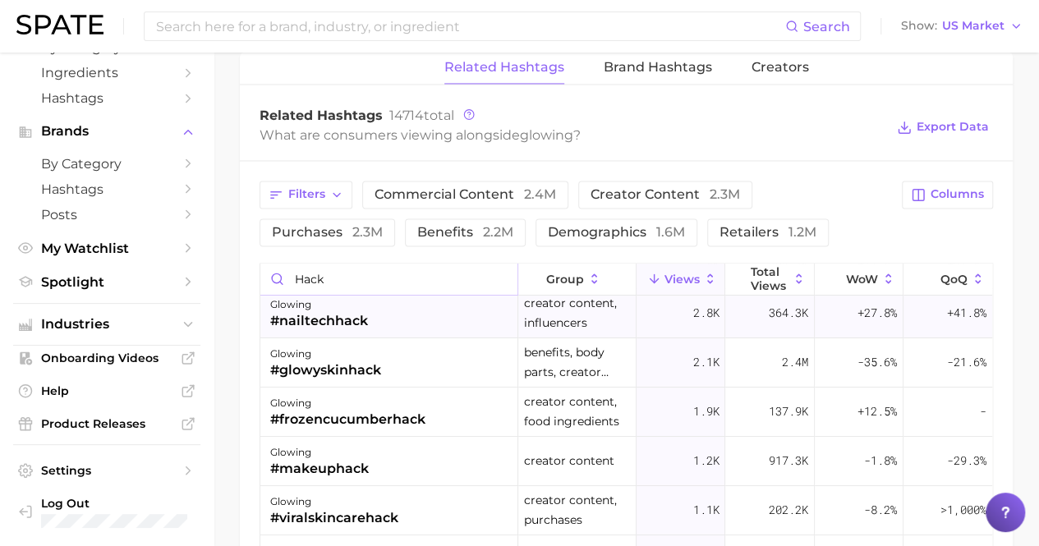
scroll to position [82, 0]
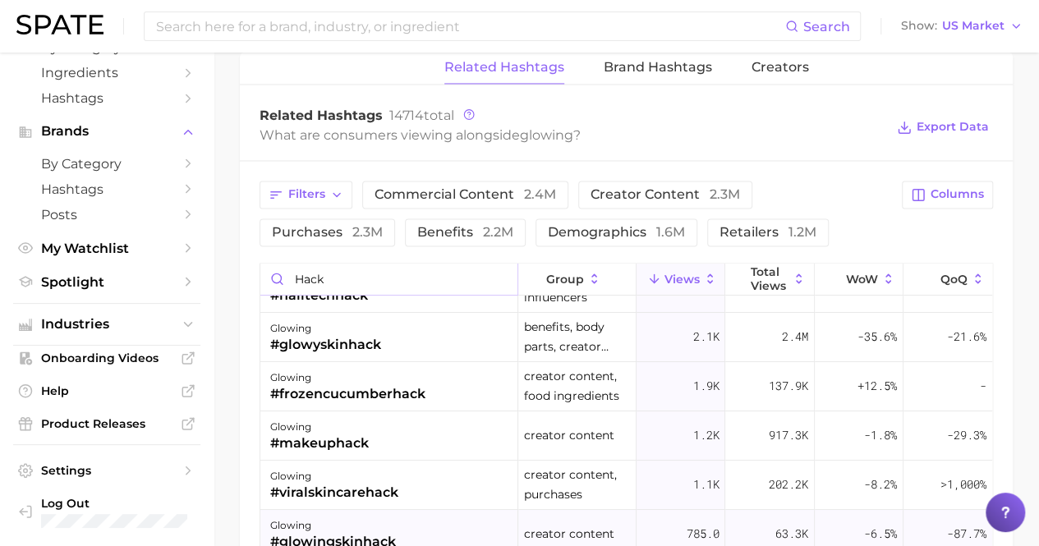
type input "hack"
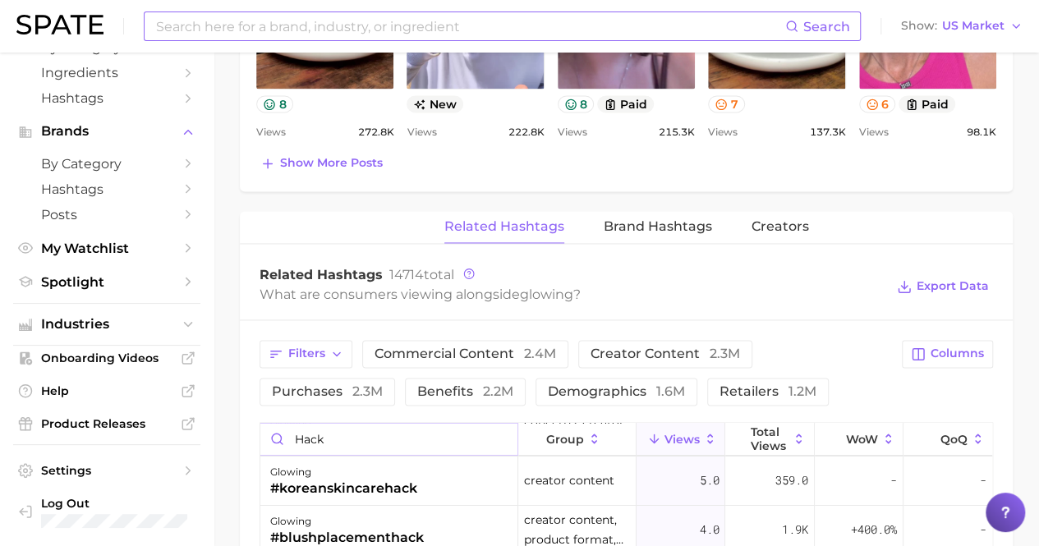
scroll to position [1150, 0]
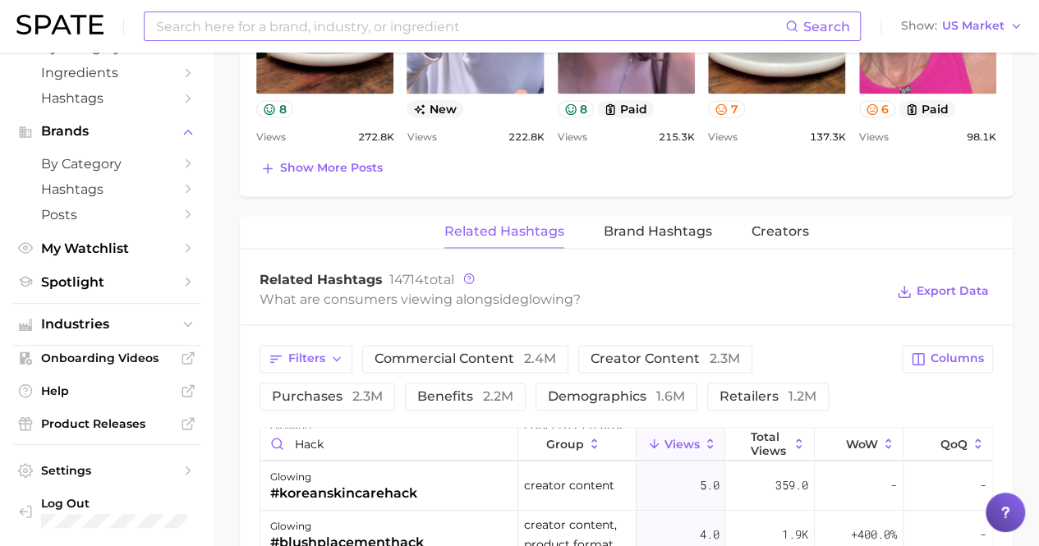
drag, startPoint x: 376, startPoint y: 30, endPoint x: 420, endPoint y: 29, distance: 43.5
click at [375, 31] on input at bounding box center [469, 26] width 631 height 28
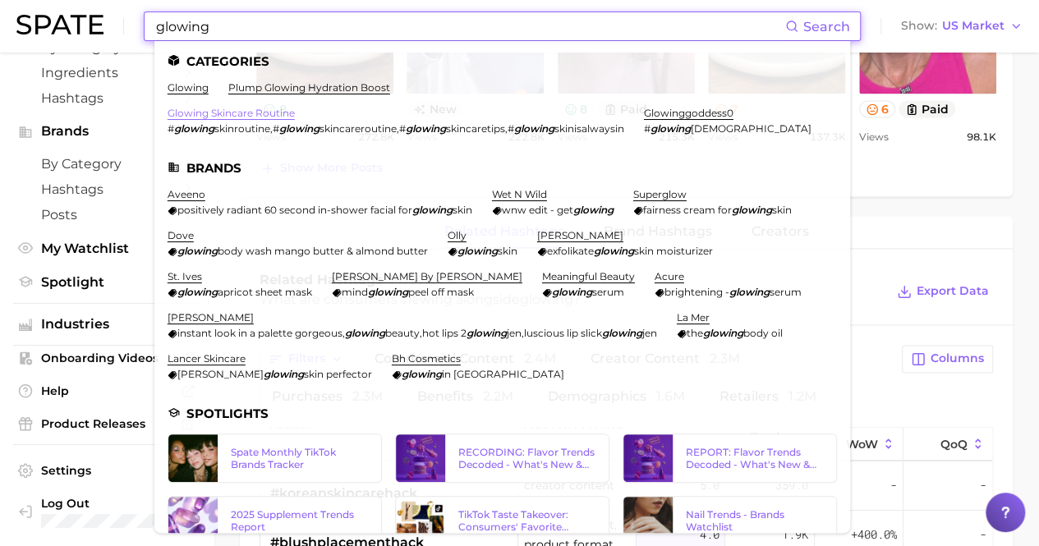
type input "glowing"
click at [276, 116] on link "glowing skincare routine" at bounding box center [231, 113] width 127 height 12
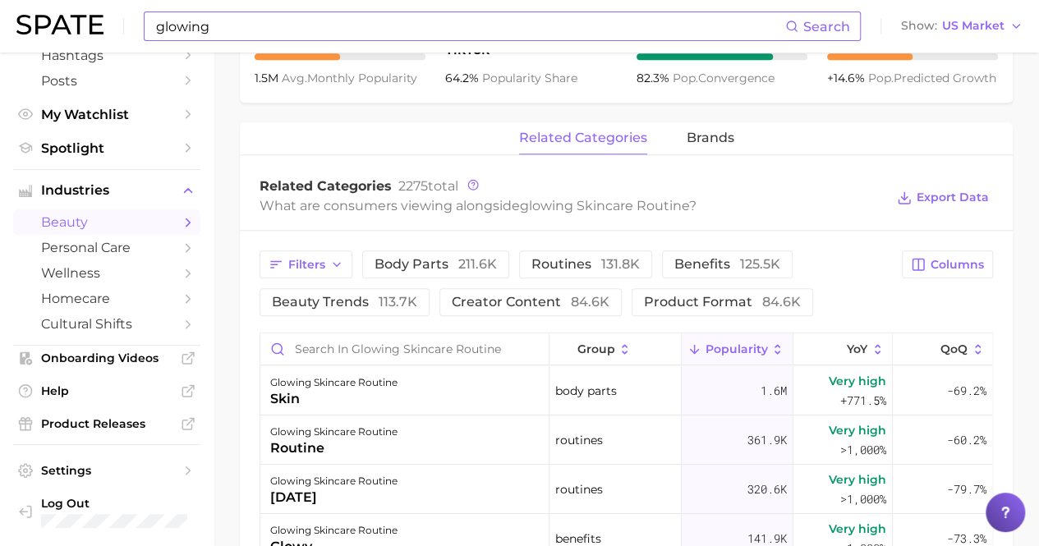
scroll to position [892, 0]
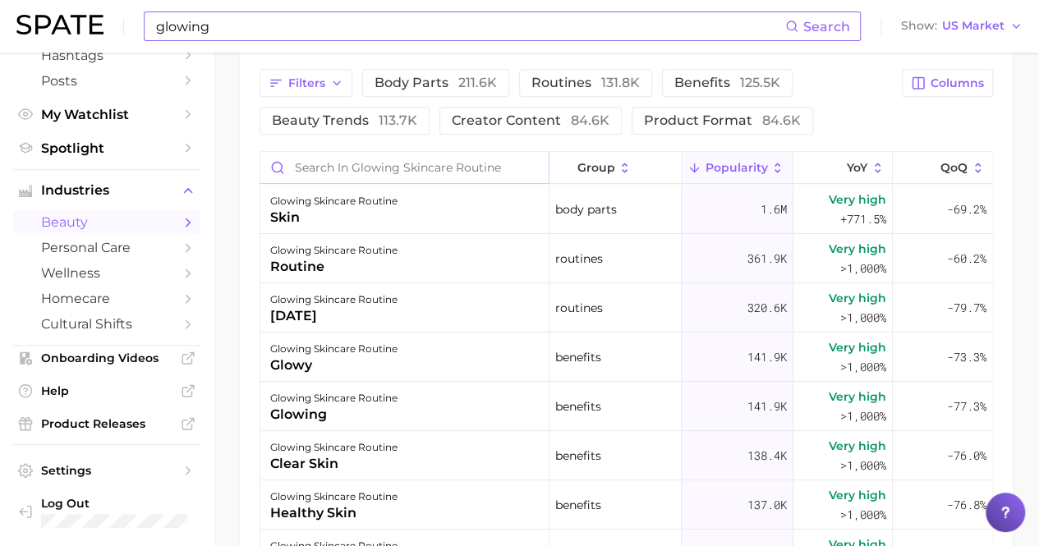
click at [363, 173] on input "Search in glowing skincare routine" at bounding box center [404, 167] width 288 height 31
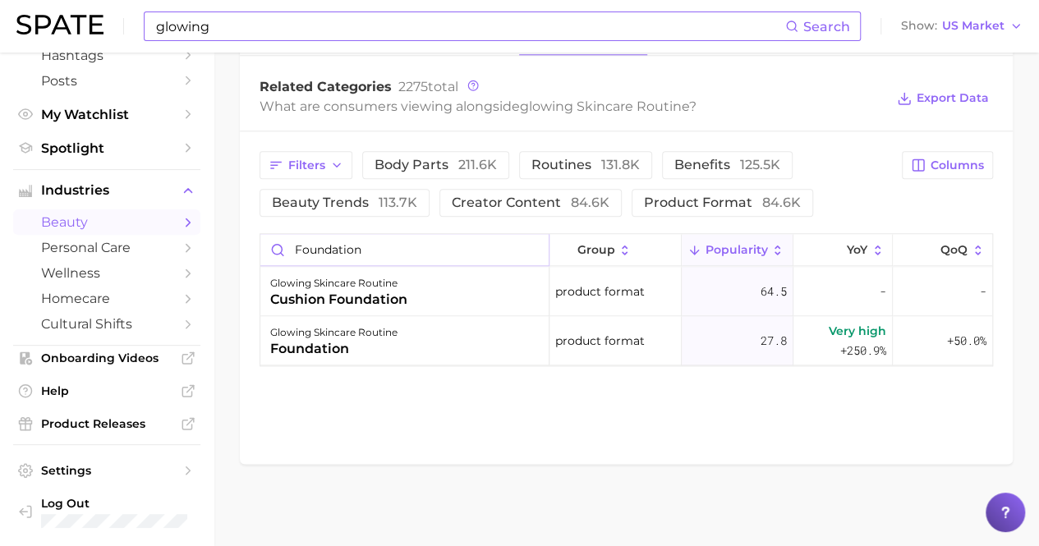
scroll to position [809, 0]
type input "foundation"
click at [541, 257] on input "foundation" at bounding box center [404, 250] width 288 height 31
click at [535, 250] on input "foundation" at bounding box center [404, 250] width 288 height 31
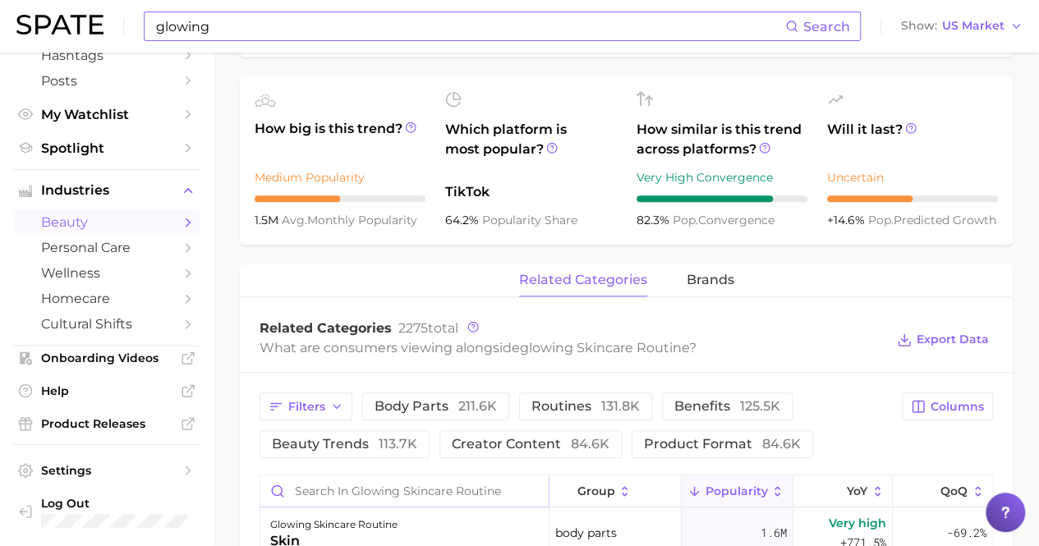
scroll to position [563, 0]
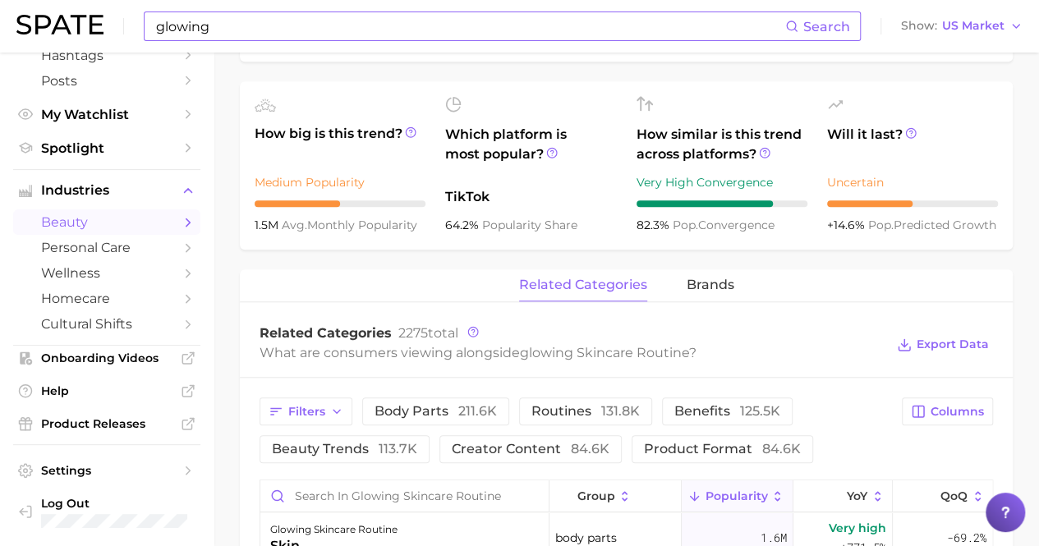
click at [253, 35] on input "glowing" at bounding box center [469, 26] width 631 height 28
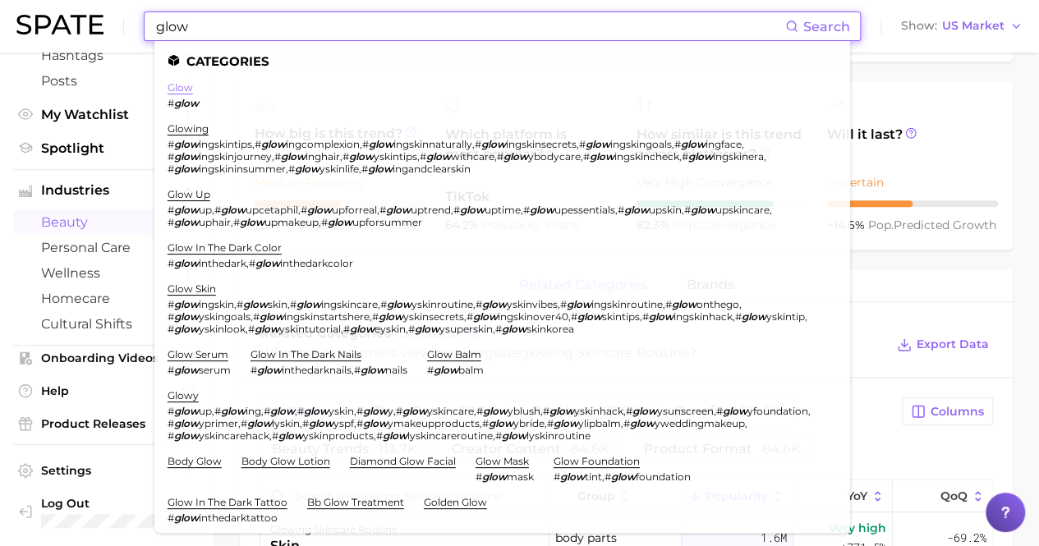
type input "glow"
click at [177, 90] on link "glow" at bounding box center [180, 87] width 25 height 12
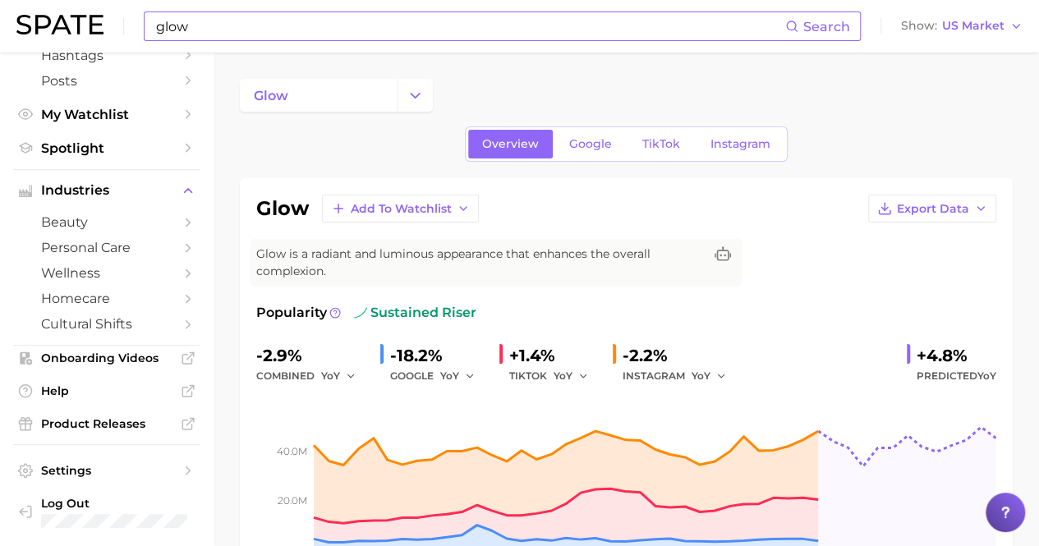
click at [291, 26] on input "glow" at bounding box center [469, 26] width 631 height 28
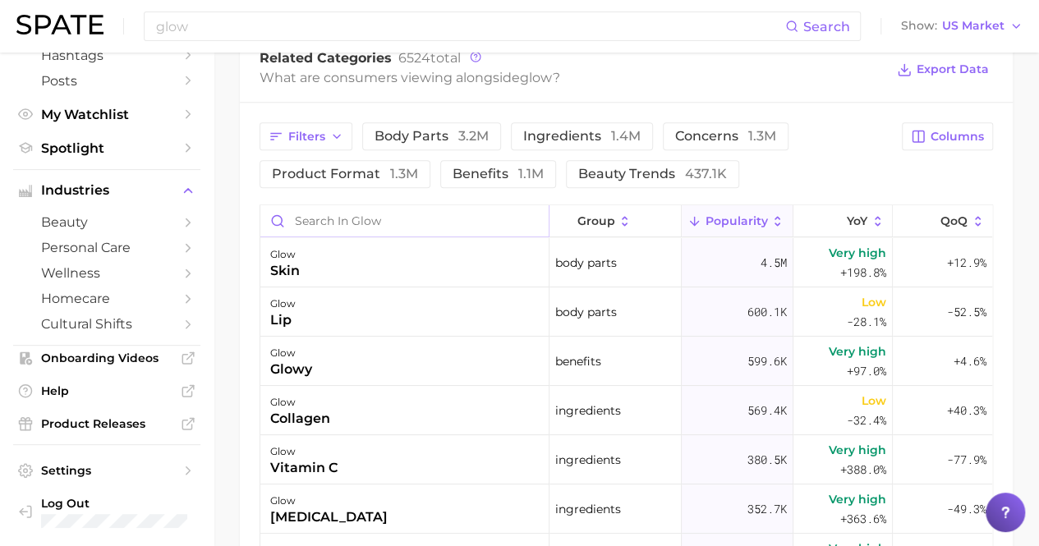
click at [342, 219] on input "Search in glow" at bounding box center [404, 220] width 288 height 31
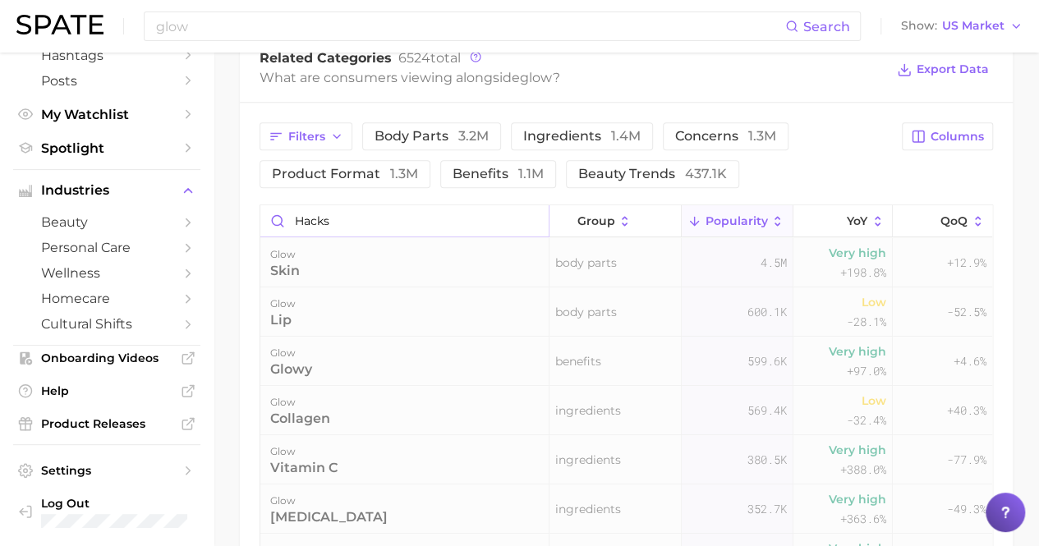
scroll to position [792, 0]
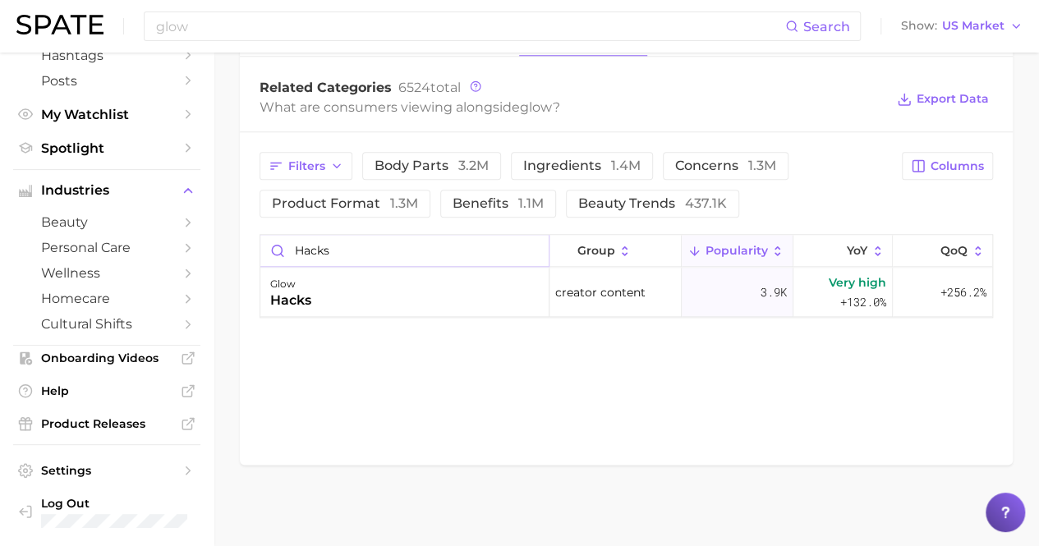
type input "hacks"
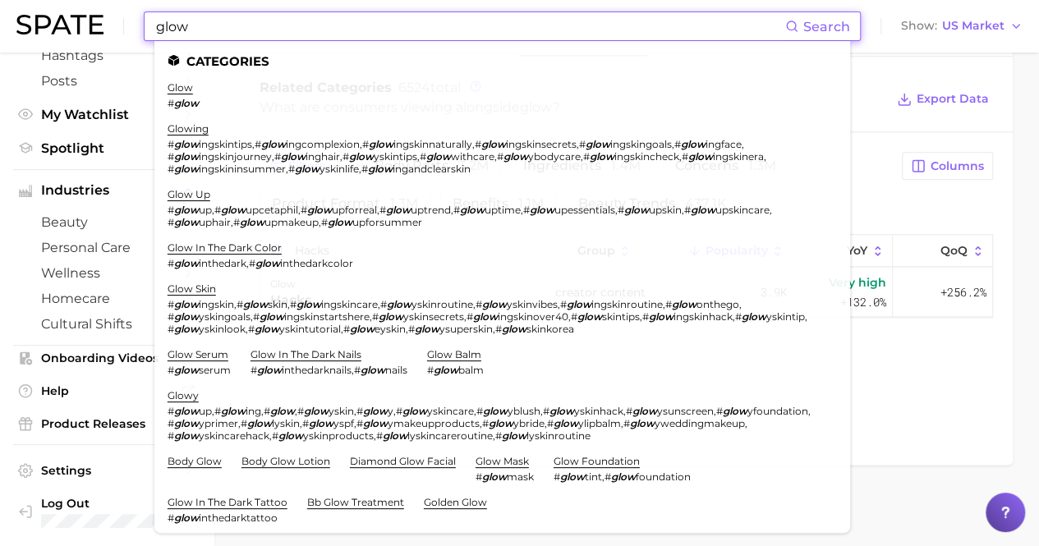
click at [210, 21] on input "glow" at bounding box center [469, 26] width 631 height 28
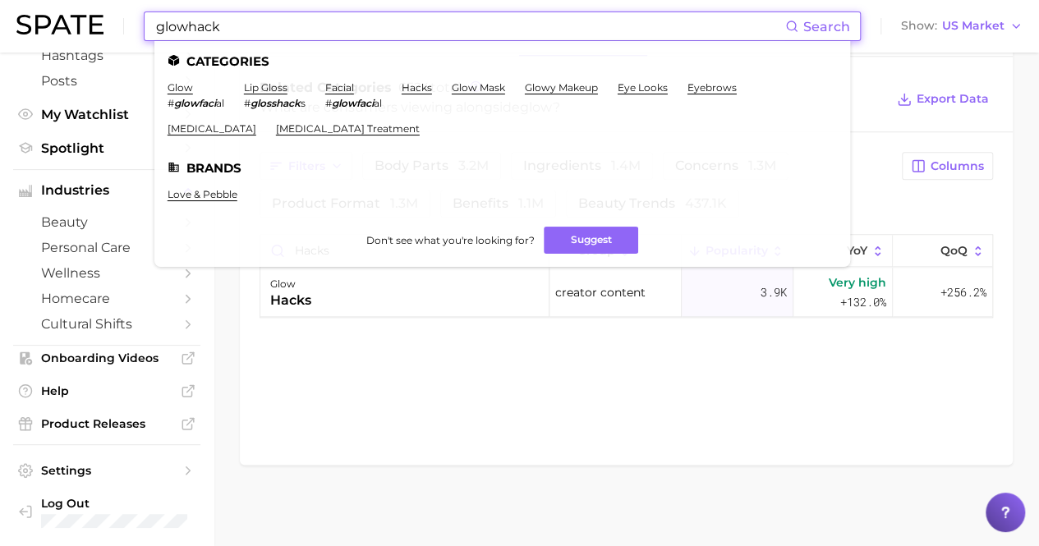
click at [185, 32] on input "glowhack" at bounding box center [469, 26] width 631 height 28
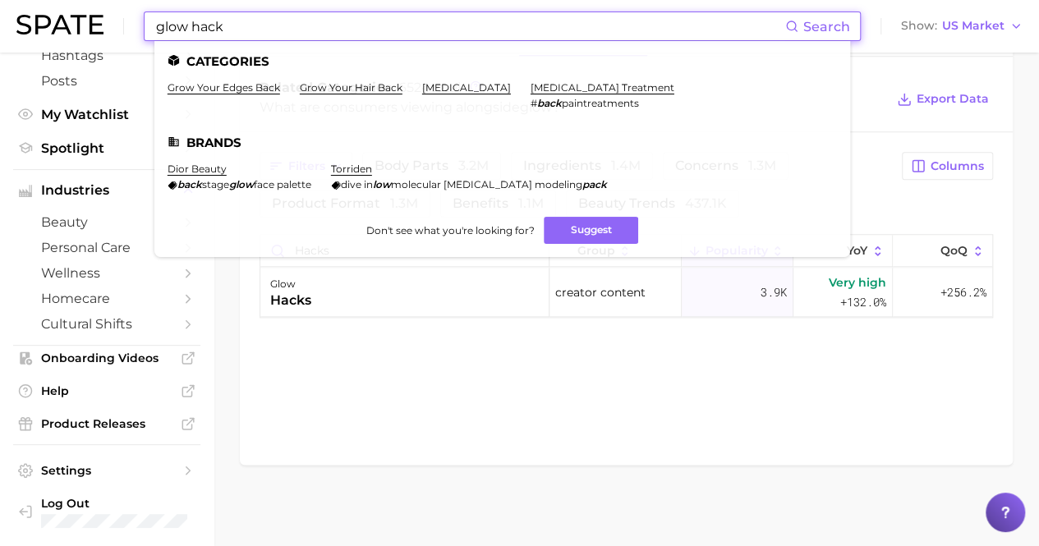
type input "glow hack"
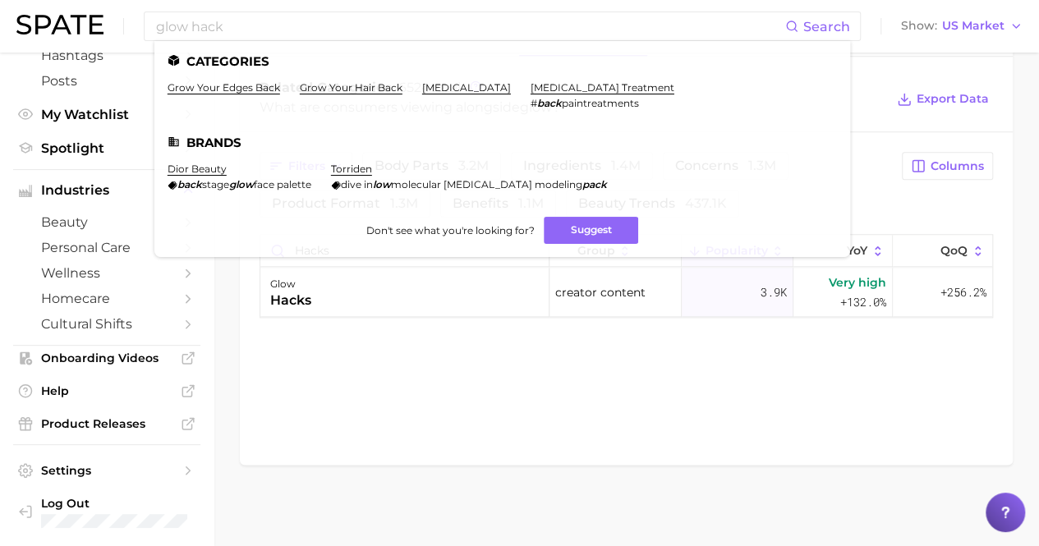
click at [806, 433] on div "related categories brands Related Categories 6524 total What are consumers view…" at bounding box center [626, 244] width 773 height 441
